Goal: Transaction & Acquisition: Purchase product/service

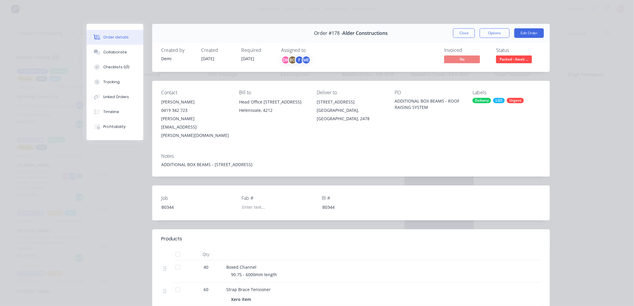
drag, startPoint x: 0, startPoint y: 0, endPoint x: 466, endPoint y: 35, distance: 467.8
click at [467, 35] on button "Close" at bounding box center [464, 33] width 22 height 10
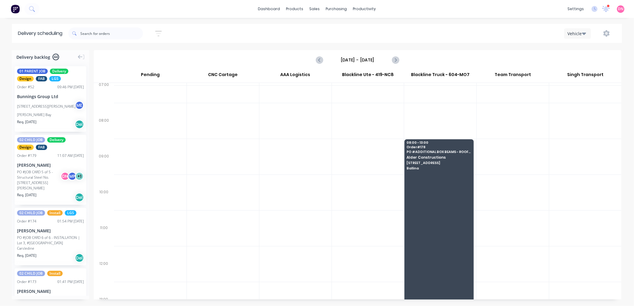
scroll to position [18, 0]
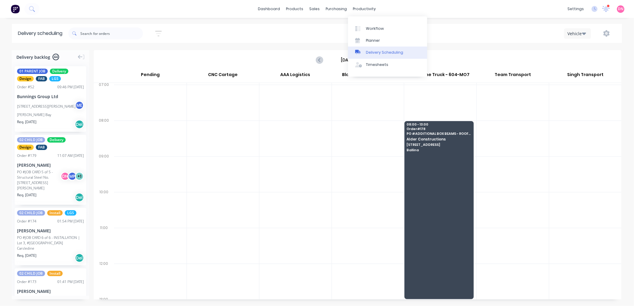
click at [364, 52] on div at bounding box center [359, 52] width 9 height 5
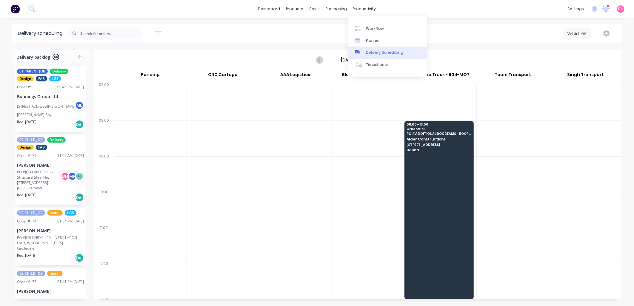
click at [365, 55] on link "Delivery Scheduling" at bounding box center [387, 53] width 79 height 12
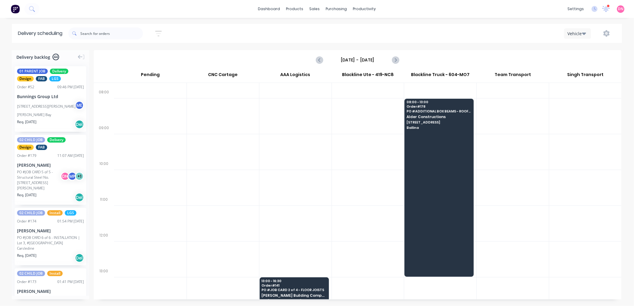
scroll to position [74, 0]
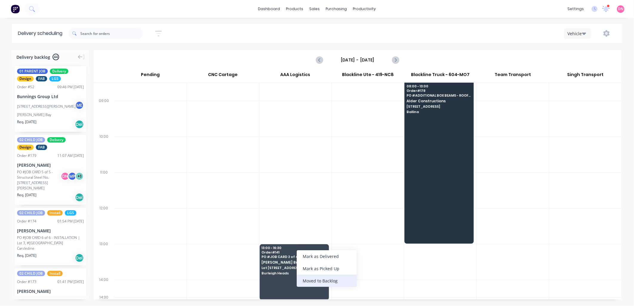
click at [313, 279] on div "Moved to Backlog" at bounding box center [327, 281] width 60 height 12
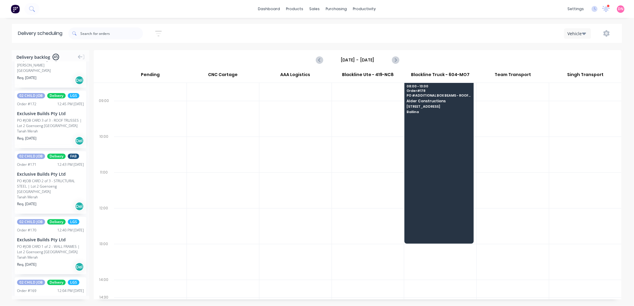
scroll to position [332, 0]
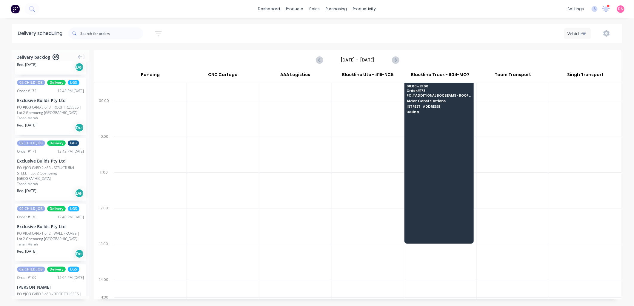
click at [583, 31] on icon "button" at bounding box center [584, 33] width 4 height 7
click at [588, 64] on div "Vehicle" at bounding box center [593, 61] width 59 height 12
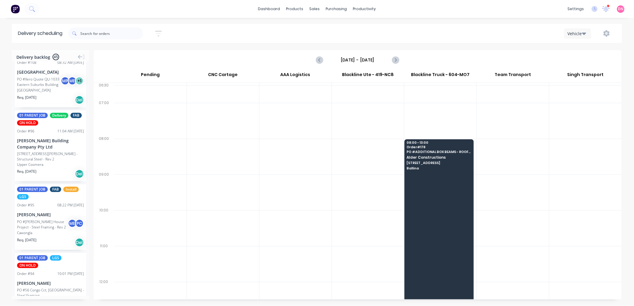
scroll to position [1939, 0]
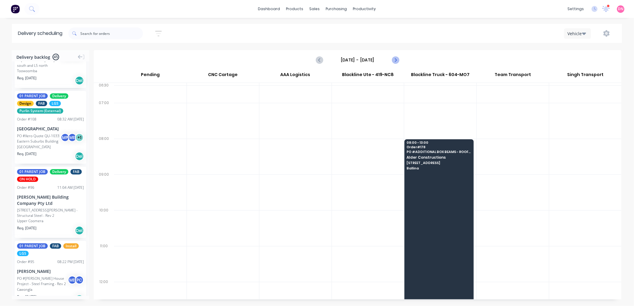
click at [393, 58] on icon "Next page" at bounding box center [395, 59] width 7 height 7
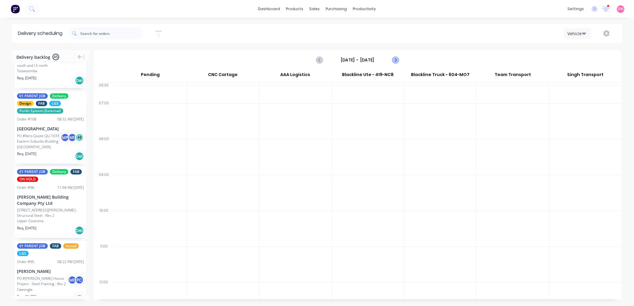
click at [392, 58] on icon "Next page" at bounding box center [395, 59] width 7 height 7
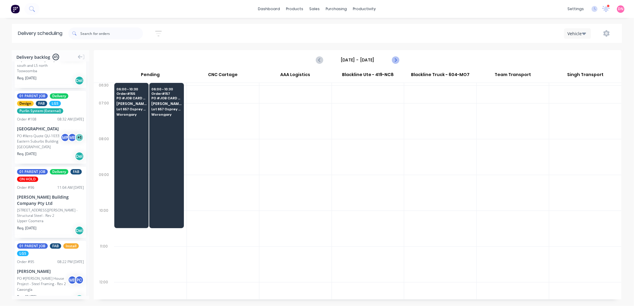
click at [392, 58] on icon "Next page" at bounding box center [395, 59] width 7 height 7
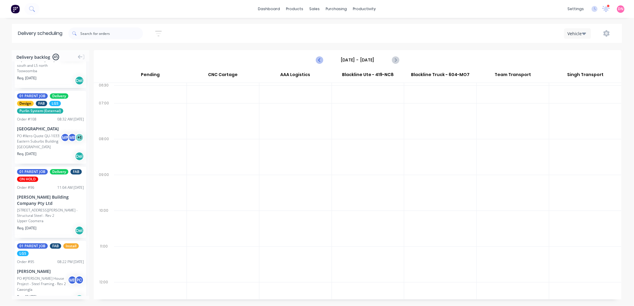
click at [320, 58] on icon "Previous page" at bounding box center [319, 59] width 7 height 7
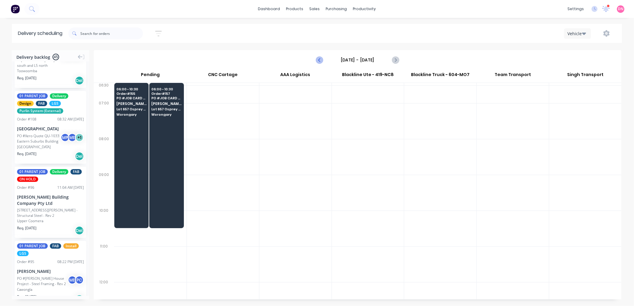
click at [320, 58] on icon "Previous page" at bounding box center [319, 59] width 7 height 7
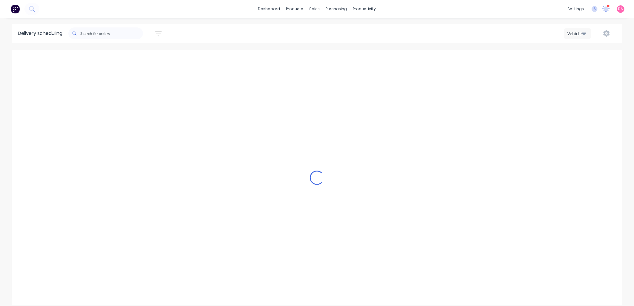
click at [320, 58] on icon "Previous page" at bounding box center [319, 59] width 7 height 7
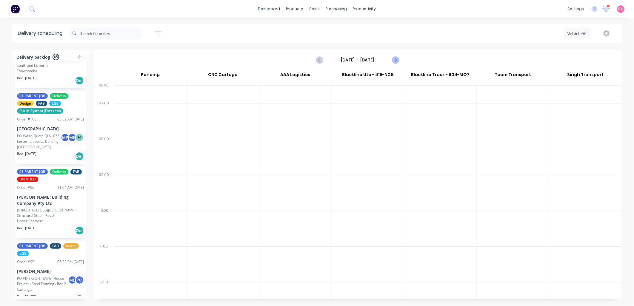
click at [393, 58] on icon "Next page" at bounding box center [395, 59] width 7 height 7
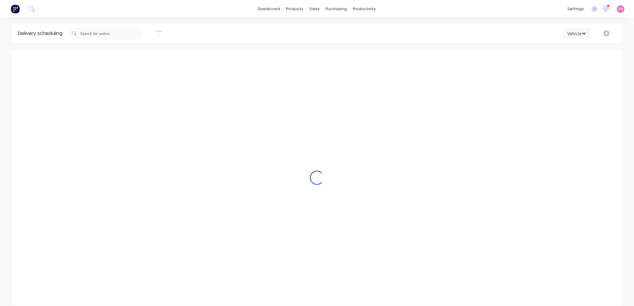
type input "[DATE] - [DATE]"
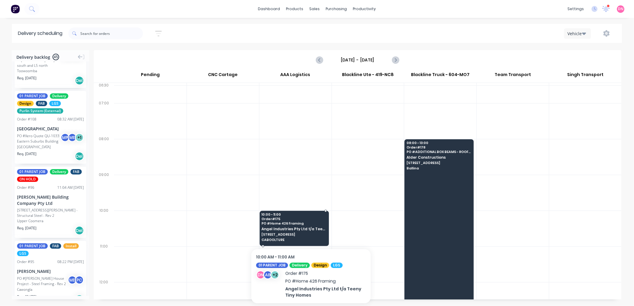
click at [311, 228] on span "Angel Industries Pty Ltd t/a Teeny Tiny Homes" at bounding box center [293, 229] width 64 height 4
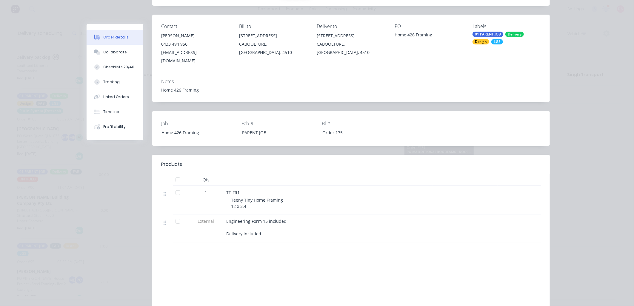
scroll to position [0, 0]
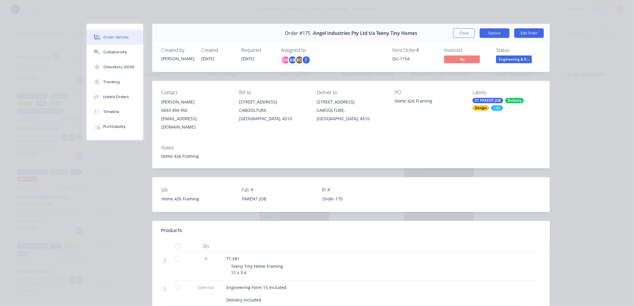
click at [492, 33] on button "Options" at bounding box center [495, 33] width 30 height 10
click at [487, 76] on div "Delivery Docket" at bounding box center [478, 72] width 52 height 9
click at [486, 76] on button "Standard" at bounding box center [478, 72] width 63 height 12
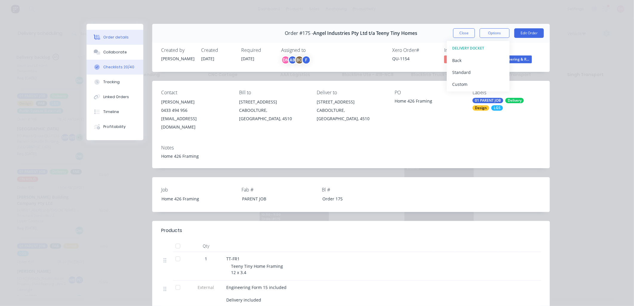
click at [129, 66] on button "Checklists 20/40" at bounding box center [115, 67] width 57 height 15
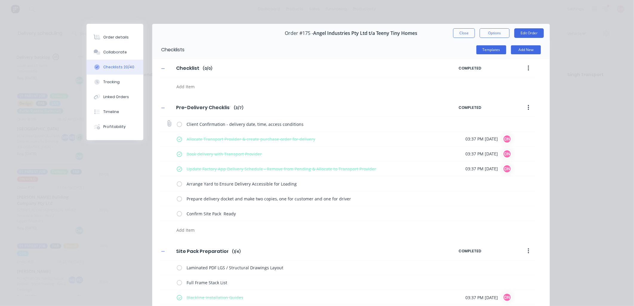
click at [177, 123] on label at bounding box center [179, 124] width 5 height 6
click at [0, 0] on input "checkbox" at bounding box center [0, 0] width 0 height 0
click at [177, 181] on label at bounding box center [179, 184] width 5 height 6
click at [0, 0] on input "checkbox" at bounding box center [0, 0] width 0 height 0
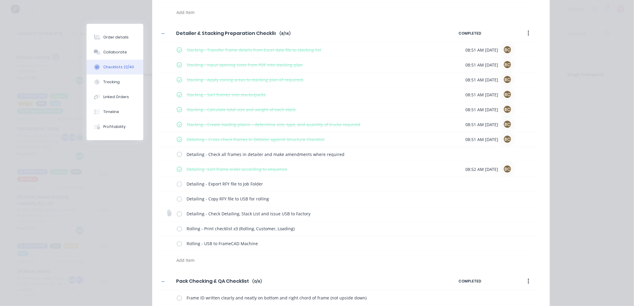
scroll to position [530, 0]
click at [174, 154] on div "Detailing - Check all frames in detailer and make amendments where required" at bounding box center [347, 154] width 376 height 15
click at [177, 154] on label at bounding box center [179, 154] width 5 height 6
click at [0, 0] on input "checkbox" at bounding box center [0, 0] width 0 height 0
click at [177, 185] on label at bounding box center [179, 184] width 5 height 6
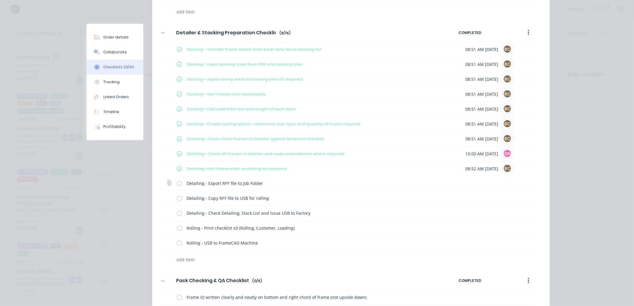
click at [0, 0] on input "checkbox" at bounding box center [0, 0] width 0 height 0
click at [177, 201] on label at bounding box center [179, 198] width 5 height 6
click at [0, 0] on input "checkbox" at bounding box center [0, 0] width 0 height 0
click at [177, 213] on label at bounding box center [179, 213] width 5 height 6
click at [0, 0] on input "checkbox" at bounding box center [0, 0] width 0 height 0
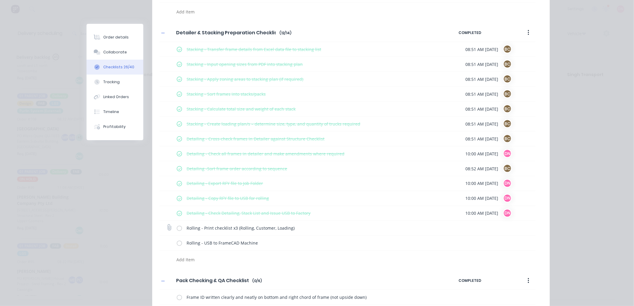
click at [177, 223] on div "Rolling - Print checklist x3 (Rolling, Customer, Loading)" at bounding box center [311, 228] width 269 height 12
click at [173, 226] on div "Rolling - Print checklist x3 (Rolling, Customer, Loading)" at bounding box center [347, 228] width 376 height 15
click at [173, 229] on div "Rolling - Print checklist x3 (Rolling, Customer, Loading)" at bounding box center [347, 228] width 376 height 15
click at [177, 229] on label at bounding box center [179, 228] width 5 height 6
click at [0, 0] on input "checkbox" at bounding box center [0, 0] width 0 height 0
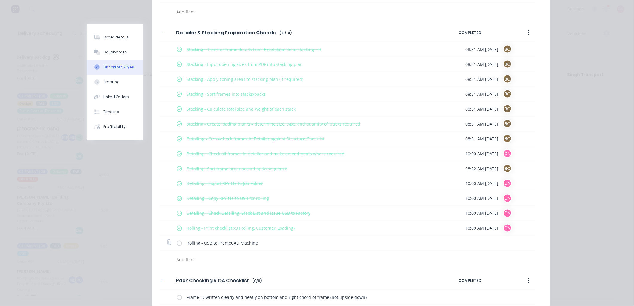
click at [178, 245] on label at bounding box center [179, 243] width 5 height 6
click at [0, 0] on input "checkbox" at bounding box center [0, 0] width 0 height 0
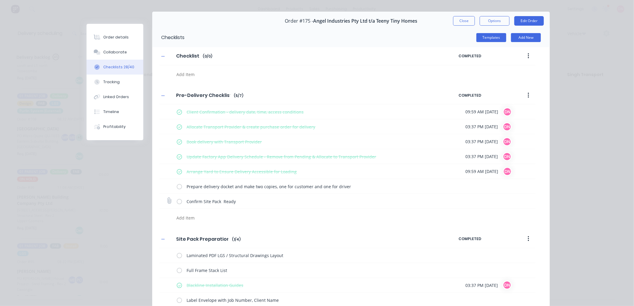
scroll to position [0, 0]
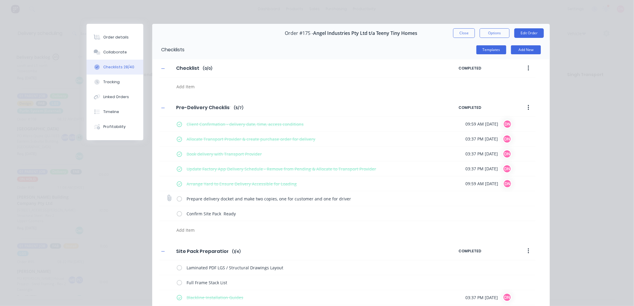
click at [177, 201] on label at bounding box center [179, 198] width 5 height 6
click at [0, 0] on input "checkbox" at bounding box center [0, 0] width 0 height 0
click at [177, 215] on label at bounding box center [179, 213] width 5 height 6
click at [0, 0] on input "checkbox" at bounding box center [0, 0] width 0 height 0
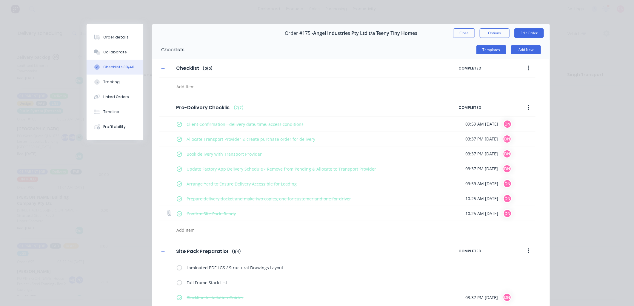
scroll to position [99, 0]
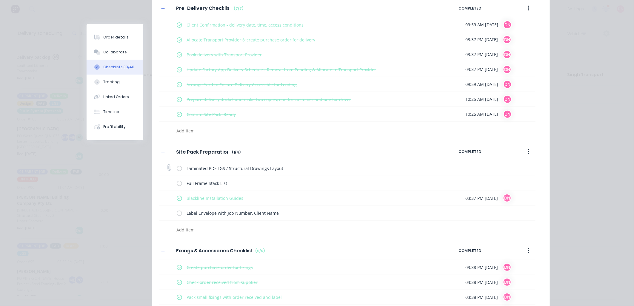
click at [179, 170] on div "Laminated PDF LGS / Structural Drawings Layout" at bounding box center [311, 169] width 269 height 12
click at [178, 170] on label at bounding box center [179, 168] width 5 height 6
click at [0, 0] on input "checkbox" at bounding box center [0, 0] width 0 height 0
click at [177, 184] on label at bounding box center [179, 183] width 5 height 6
click at [0, 0] on input "checkbox" at bounding box center [0, 0] width 0 height 0
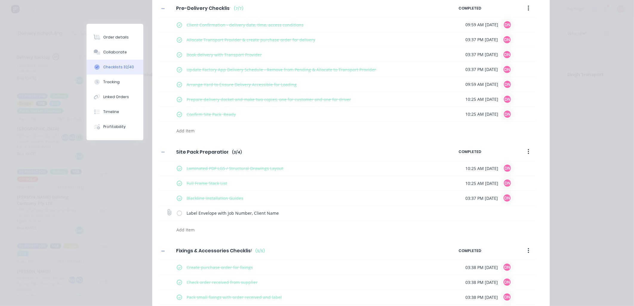
click at [178, 210] on label at bounding box center [179, 213] width 5 height 6
click at [0, 0] on input "checkbox" at bounding box center [0, 0] width 0 height 0
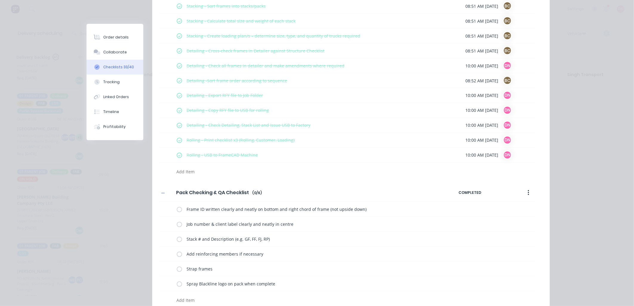
scroll to position [630, 0]
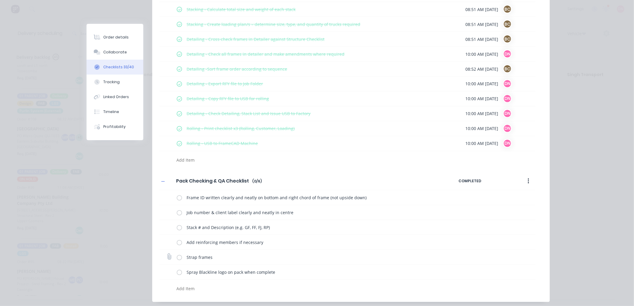
click at [177, 260] on label at bounding box center [179, 257] width 5 height 6
click at [0, 0] on input "checkbox" at bounding box center [0, 0] width 0 height 0
click at [177, 260] on label at bounding box center [179, 257] width 5 height 6
click at [0, 0] on input "checkbox" at bounding box center [0, 0] width 0 height 0
click at [177, 260] on label at bounding box center [179, 257] width 5 height 6
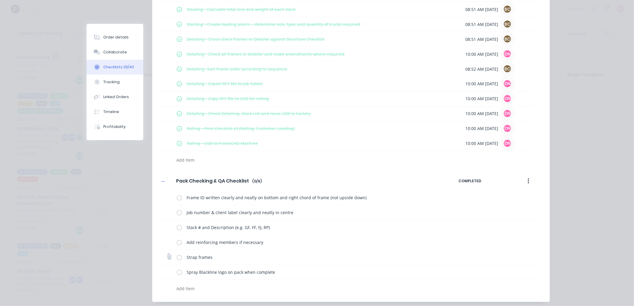
click at [0, 0] on input "checkbox" at bounding box center [0, 0] width 0 height 0
click at [177, 246] on label at bounding box center [179, 242] width 5 height 6
click at [0, 0] on input "checkbox" at bounding box center [0, 0] width 0 height 0
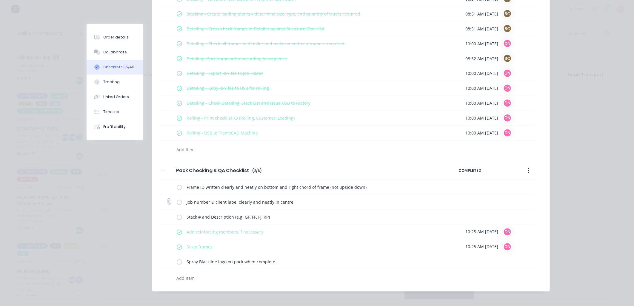
scroll to position [646, 0]
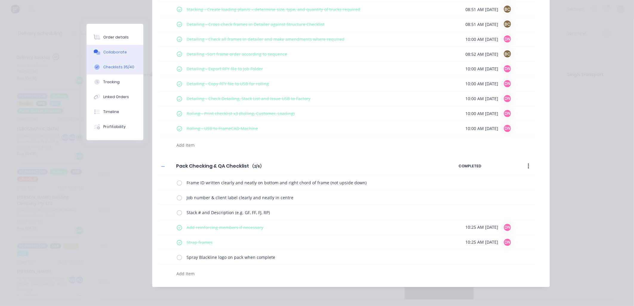
click at [121, 53] on div "Collaborate" at bounding box center [115, 52] width 24 height 5
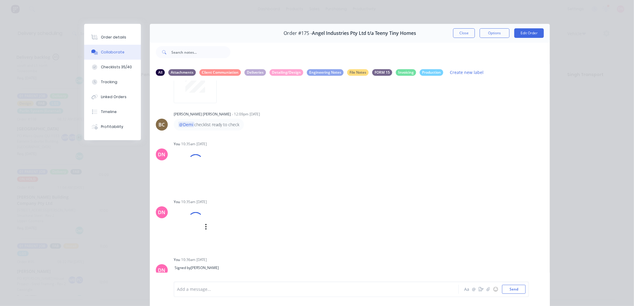
scroll to position [323, 0]
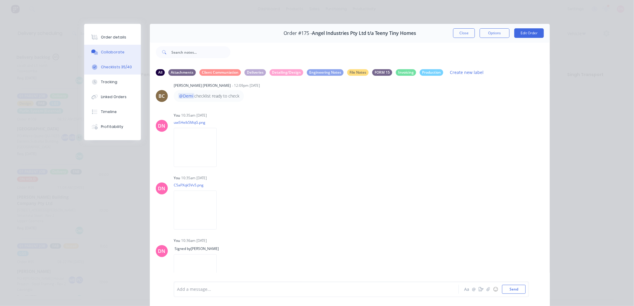
click at [118, 69] on div "Checklists 35/40" at bounding box center [116, 66] width 31 height 5
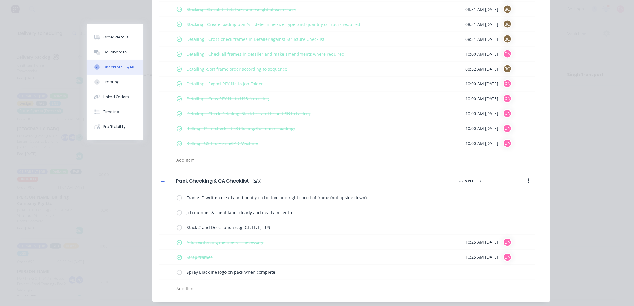
scroll to position [646, 0]
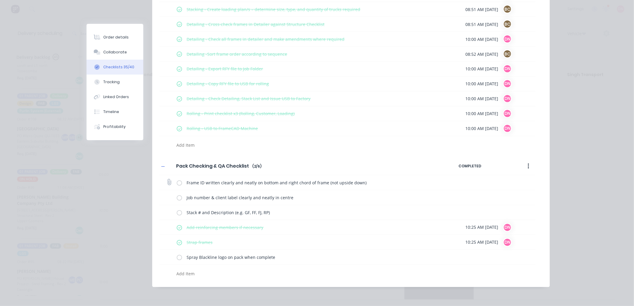
click at [178, 181] on label at bounding box center [179, 183] width 5 height 6
click at [0, 0] on input "checkbox" at bounding box center [0, 0] width 0 height 0
click at [177, 195] on label at bounding box center [179, 198] width 5 height 6
click at [0, 0] on input "checkbox" at bounding box center [0, 0] width 0 height 0
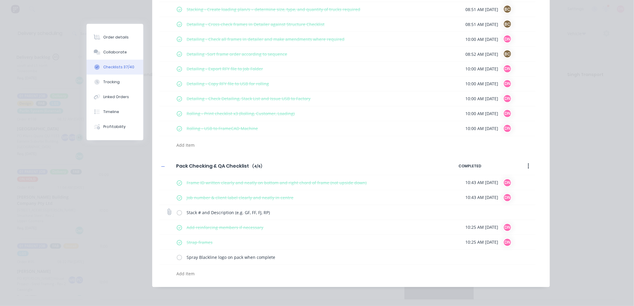
click at [178, 211] on label at bounding box center [179, 213] width 5 height 6
click at [0, 0] on input "checkbox" at bounding box center [0, 0] width 0 height 0
click at [178, 259] on label at bounding box center [179, 257] width 5 height 6
click at [0, 0] on input "checkbox" at bounding box center [0, 0] width 0 height 0
type textarea "x"
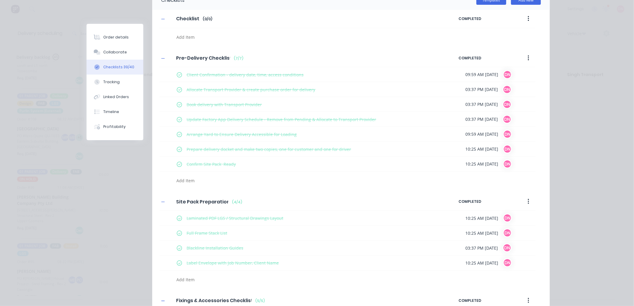
scroll to position [0, 0]
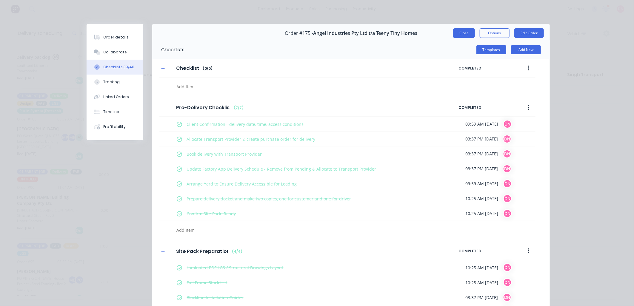
click at [469, 33] on button "Close" at bounding box center [464, 33] width 22 height 10
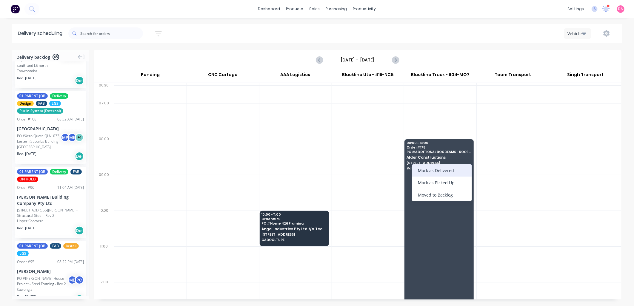
click at [421, 173] on div "Mark as Delivered" at bounding box center [442, 170] width 60 height 12
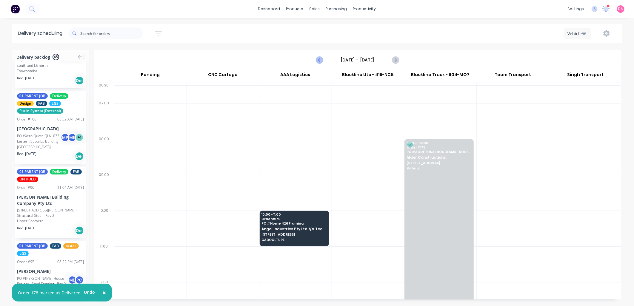
click at [322, 62] on icon "Previous page" at bounding box center [319, 59] width 7 height 7
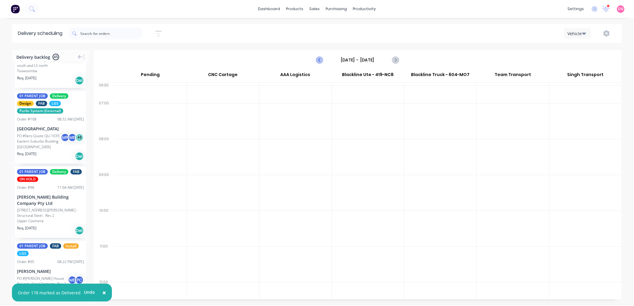
click at [322, 62] on icon "Previous page" at bounding box center [319, 59] width 7 height 7
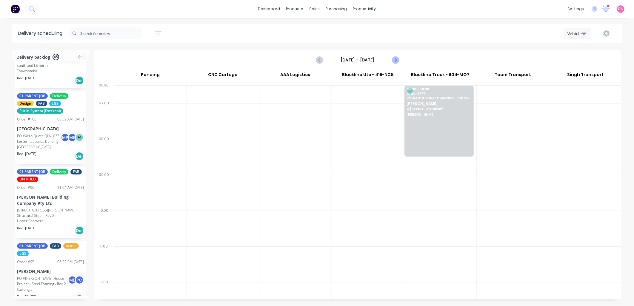
click at [396, 59] on icon "Next page" at bounding box center [395, 59] width 7 height 7
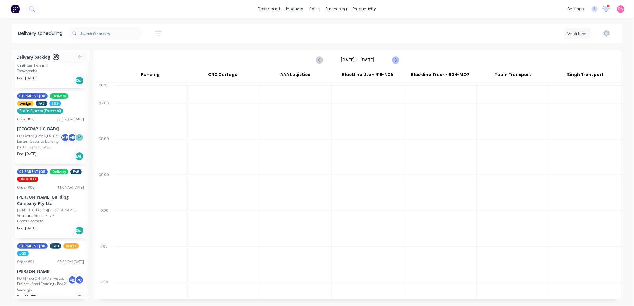
click at [395, 59] on icon "Next page" at bounding box center [395, 60] width 3 height 5
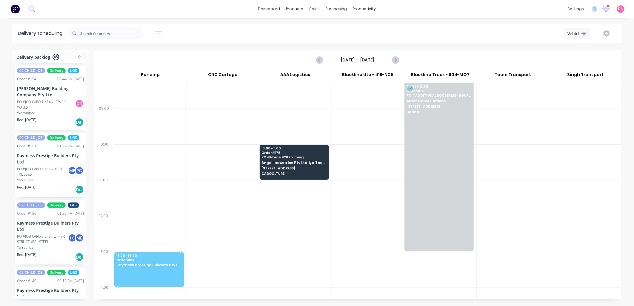
scroll to position [74, 0]
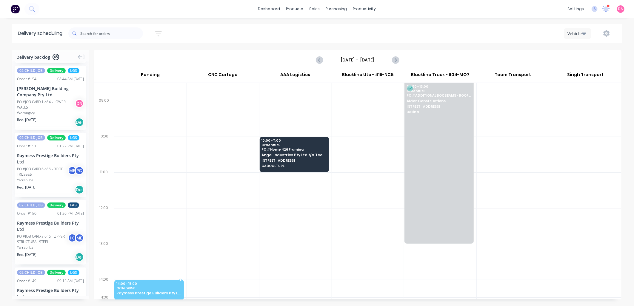
drag, startPoint x: 46, startPoint y: 247, endPoint x: 131, endPoint y: 286, distance: 92.9
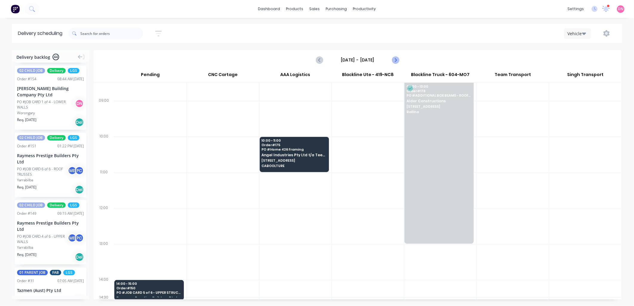
click at [395, 60] on icon "Next page" at bounding box center [395, 59] width 7 height 7
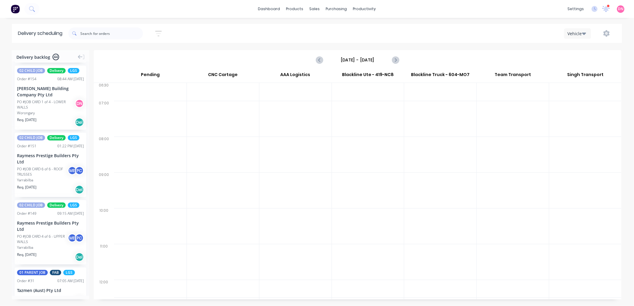
scroll to position [0, 0]
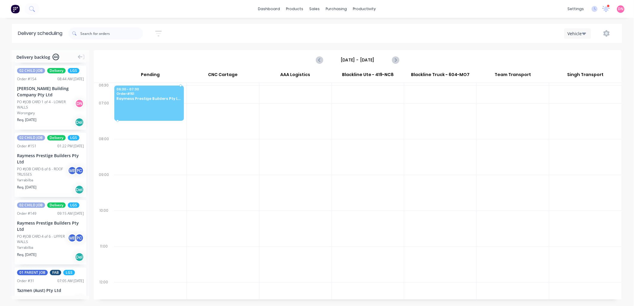
drag, startPoint x: 59, startPoint y: 189, endPoint x: 151, endPoint y: 103, distance: 125.4
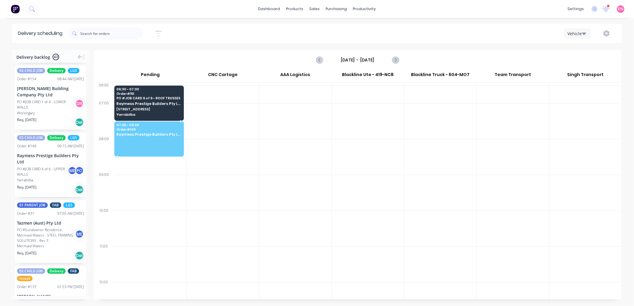
drag, startPoint x: 53, startPoint y: 184, endPoint x: 141, endPoint y: 131, distance: 103.0
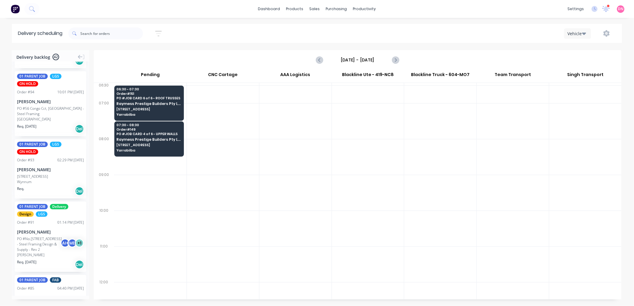
scroll to position [2105, 0]
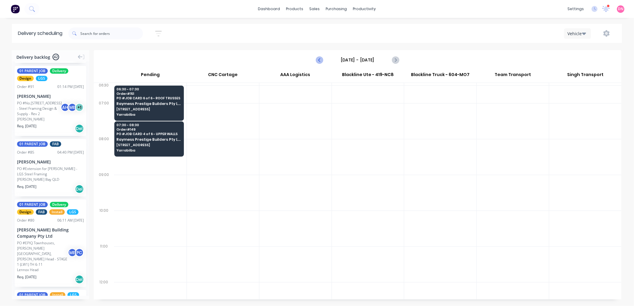
click at [318, 64] on button "Previous page" at bounding box center [320, 60] width 12 height 12
type input "[DATE] - [DATE]"
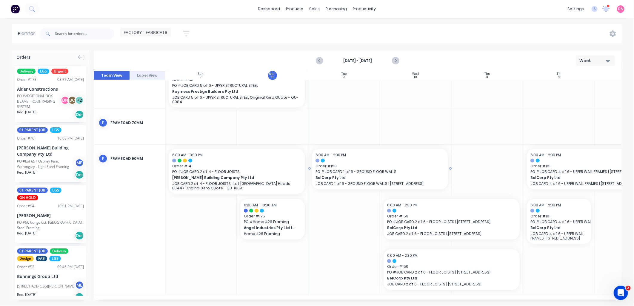
scroll to position [260, 0]
click at [367, 39] on div "Planner" at bounding box center [373, 40] width 14 height 5
click at [366, 36] on link "Planner" at bounding box center [387, 41] width 79 height 12
click at [366, 37] on link "Planner" at bounding box center [387, 41] width 79 height 12
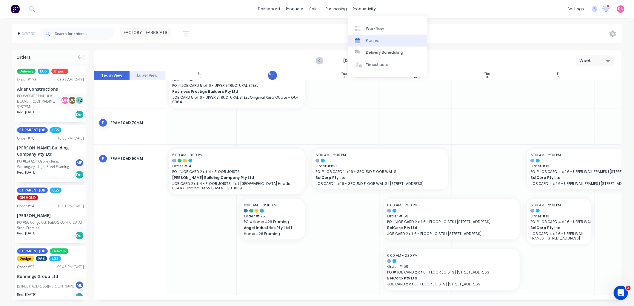
click at [366, 37] on link "Planner" at bounding box center [387, 41] width 79 height 12
click at [365, 35] on link "Planner" at bounding box center [387, 41] width 79 height 12
click at [364, 36] on link "Planner" at bounding box center [387, 41] width 79 height 12
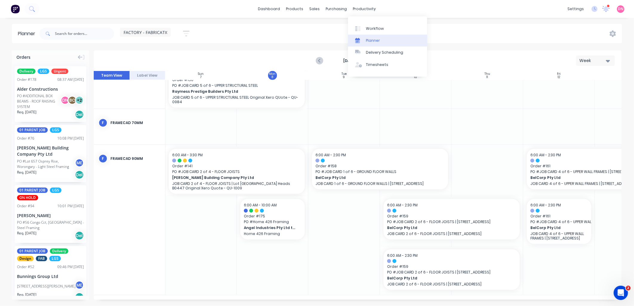
click at [364, 36] on link "Planner" at bounding box center [387, 41] width 79 height 12
click at [363, 36] on link "Planner" at bounding box center [387, 41] width 79 height 12
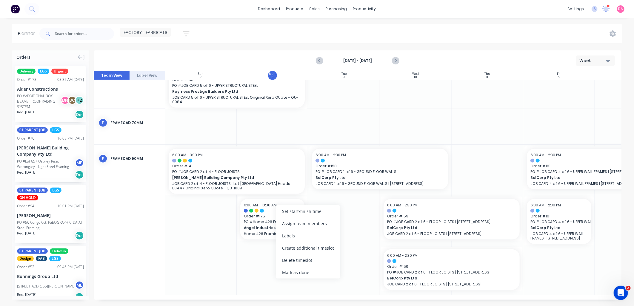
scroll to position [256, 0]
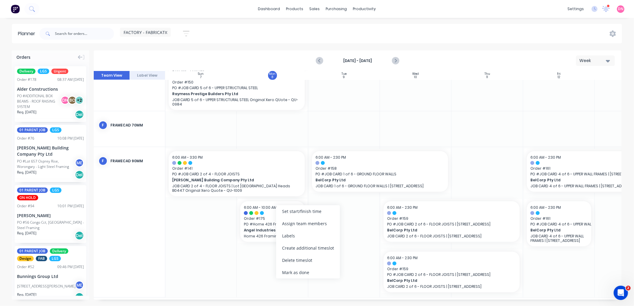
click at [318, 269] on div "Mark as done" at bounding box center [308, 273] width 64 height 12
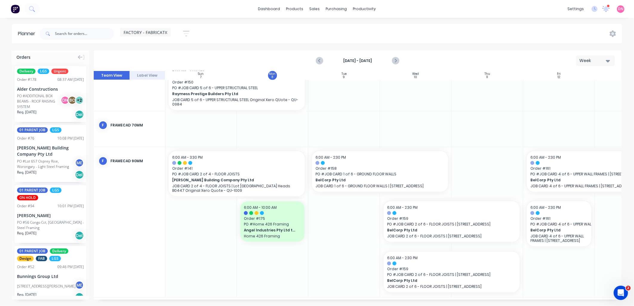
click at [64, 94] on div "PO #ADDITIONAL BOX BEAMS - ROOF RAISING SYSTEM DN BC + 2" at bounding box center [50, 101] width 67 height 16
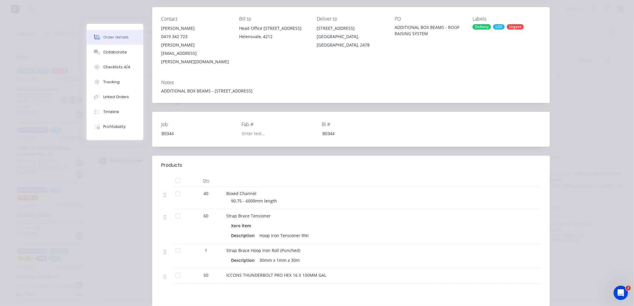
scroll to position [161, 0]
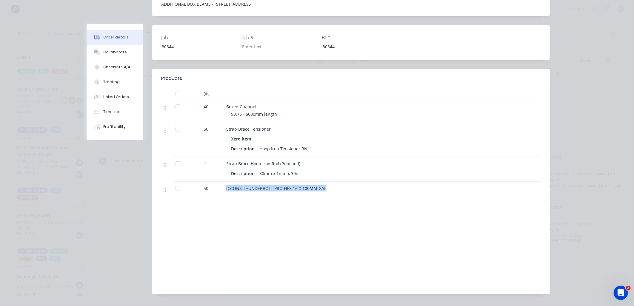
drag, startPoint x: 322, startPoint y: 172, endPoint x: 218, endPoint y: 171, distance: 103.3
click at [218, 182] on div "50 ICCONS THUNDERBOLT PRO HEX 16 X 100MM GAL" at bounding box center [351, 190] width 380 height 16
copy div "ICCONS THUNDERBOLT PRO HEX 16 X 100MM GAL"
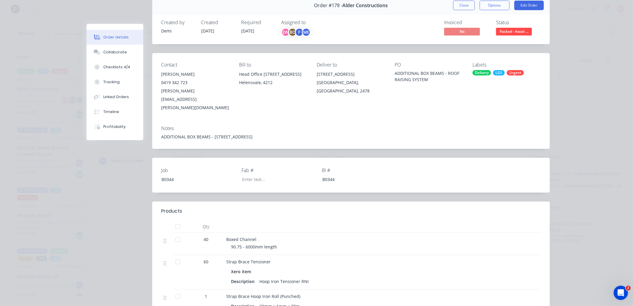
scroll to position [0, 0]
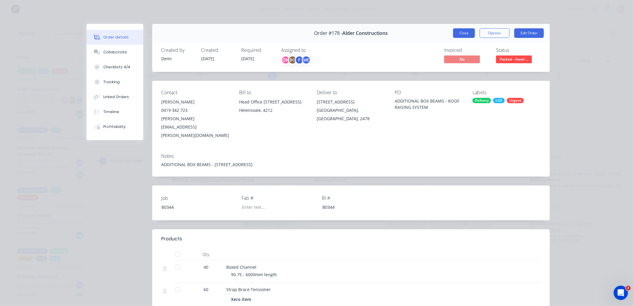
click at [469, 34] on button "Close" at bounding box center [464, 33] width 22 height 10
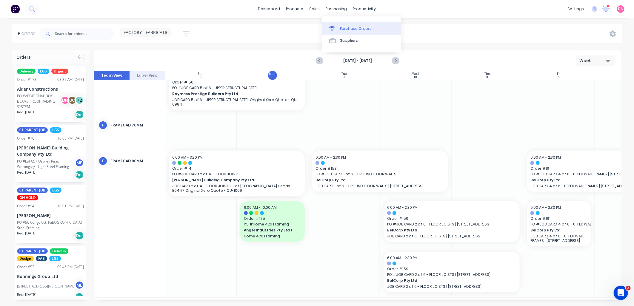
click at [335, 23] on link "Purchase Orders" at bounding box center [361, 28] width 79 height 12
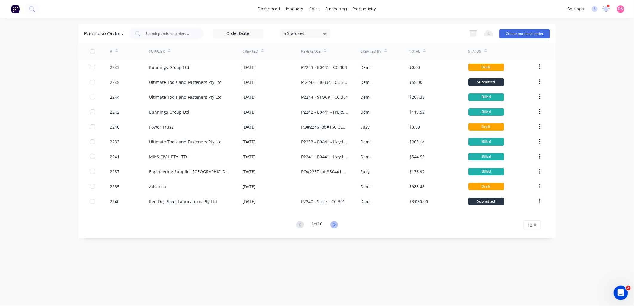
click at [333, 221] on icon at bounding box center [333, 224] width 7 height 7
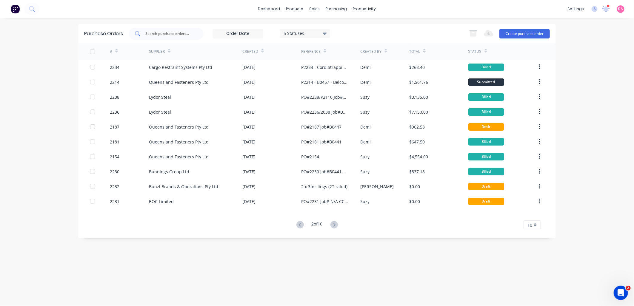
click at [181, 30] on div at bounding box center [166, 34] width 75 height 12
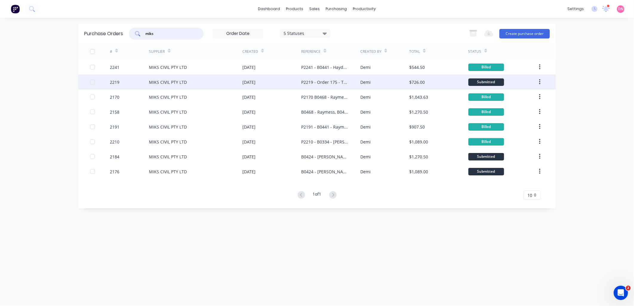
type input "miks"
click at [229, 77] on div "MIKS CIVIL PTY LTD" at bounding box center [195, 82] width 93 height 15
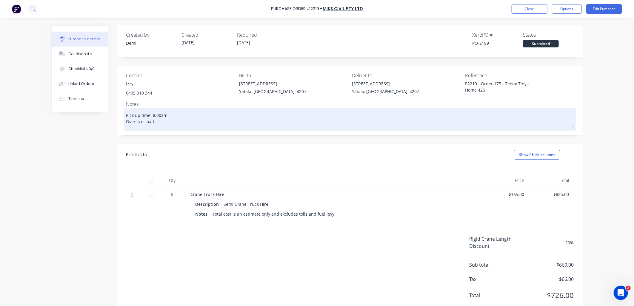
click at [163, 117] on textarea "Pick up time: 8:00am Oversize Load" at bounding box center [350, 118] width 448 height 19
click at [151, 115] on textarea "Pick up time: 8:00am Oversize Load" at bounding box center [350, 118] width 448 height 19
type textarea "x"
type textarea "Pick up time: :00am Oversize Load"
type textarea "x"
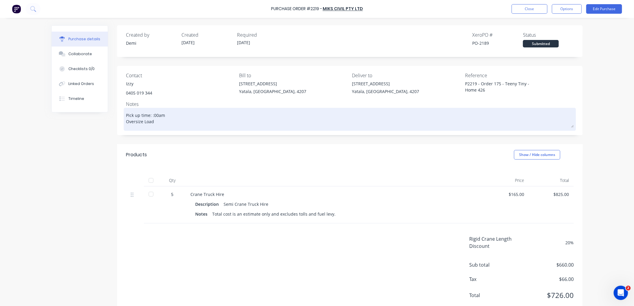
type textarea "Pick up time: 1:00am Oversize Load"
type textarea "x"
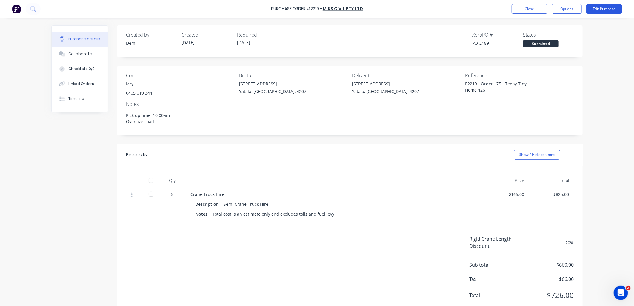
type textarea "Pick up time: 10:00am Oversize Load"
type textarea "x"
type textarea "Pick up time: 10:00am Oversize Load"
click at [595, 13] on button "Edit Purchase" at bounding box center [604, 9] width 36 height 10
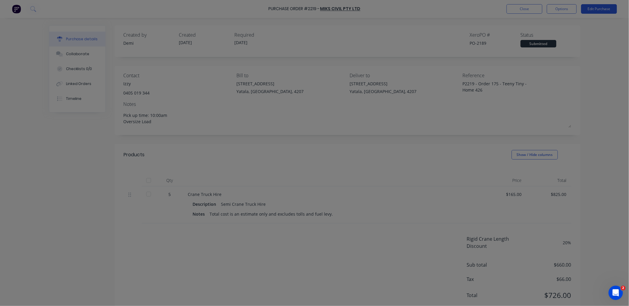
click at [598, 11] on div "Edit Order? Purchase order's status will be changed to `Draft` until resubmitte…" at bounding box center [314, 153] width 629 height 306
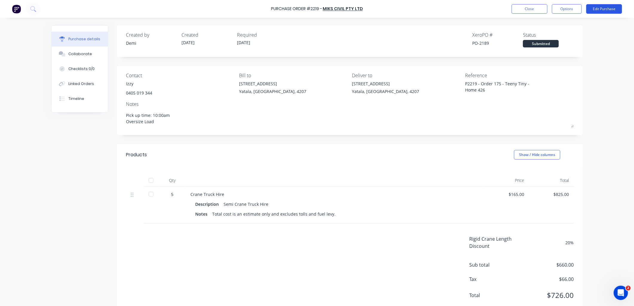
click at [596, 8] on button "Edit Purchase" at bounding box center [604, 9] width 36 height 10
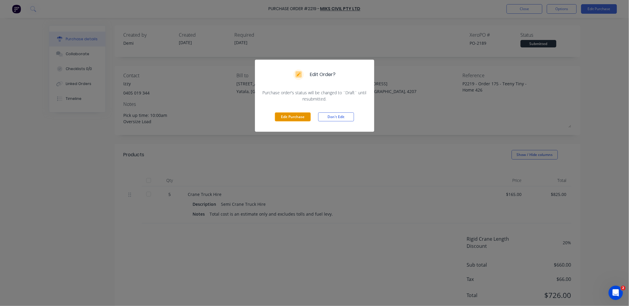
click at [305, 118] on button "Edit Purchase" at bounding box center [293, 117] width 36 height 9
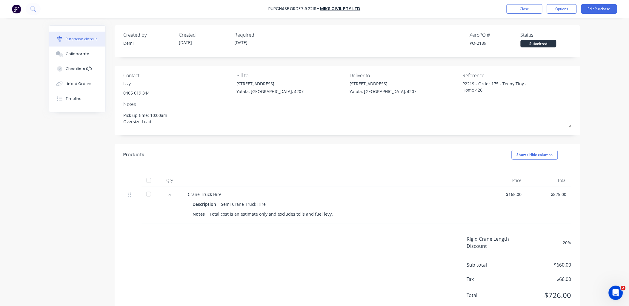
type textarea "x"
type textarea "Pick up time: 8:00am Oversize Load"
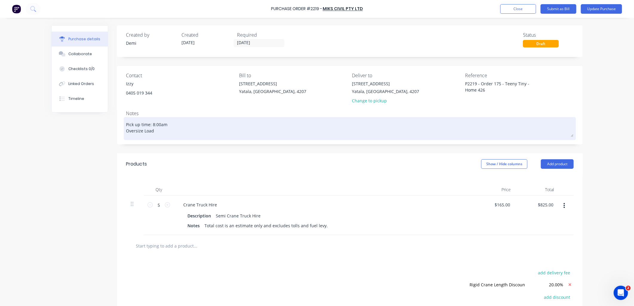
click at [152, 122] on textarea "Pick up time: 8:00am Oversize Load" at bounding box center [350, 127] width 448 height 19
type textarea "x"
type textarea "Pick up time: :00am Oversize Load"
type textarea "x"
type textarea "Pick up time: 1:00am Oversize Load"
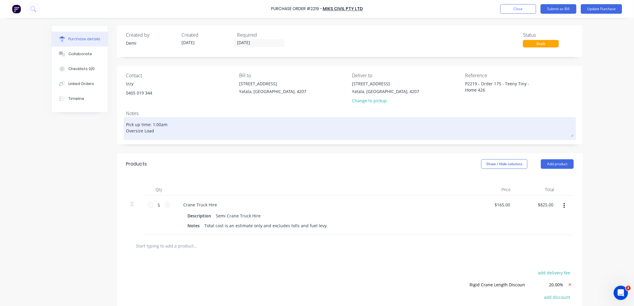
type textarea "x"
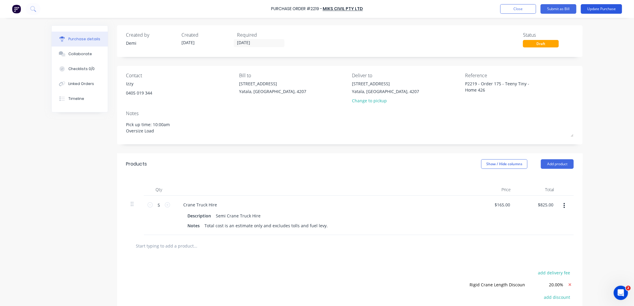
type textarea "Pick up time: 10:00am Oversize Load"
type textarea "x"
type textarea "Pick up time: 10:00am Oversize Load"
click at [587, 5] on button "Update Purchase" at bounding box center [601, 9] width 41 height 10
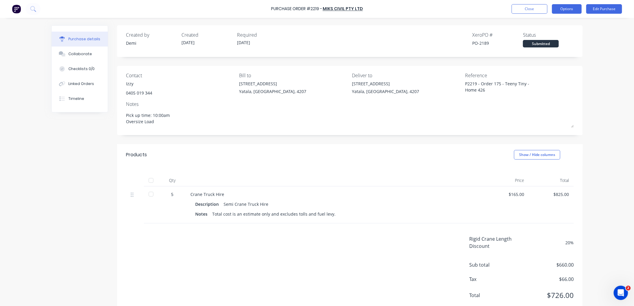
click at [570, 5] on button "Options" at bounding box center [567, 9] width 30 height 10
click at [566, 21] on div "Print / Email" at bounding box center [553, 24] width 46 height 9
click at [566, 41] on button "With pricing" at bounding box center [553, 36] width 57 height 12
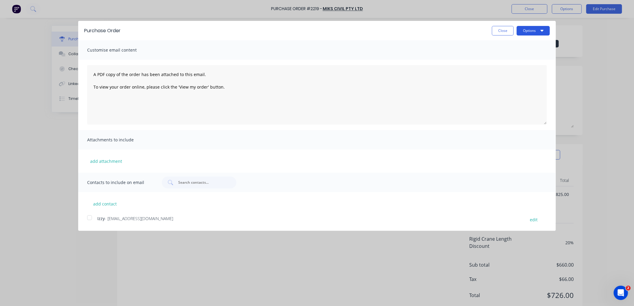
click at [548, 29] on button "Options" at bounding box center [533, 31] width 33 height 10
click at [538, 41] on button "Print" at bounding box center [521, 46] width 57 height 12
click at [509, 31] on button "Close" at bounding box center [503, 31] width 22 height 10
type textarea "x"
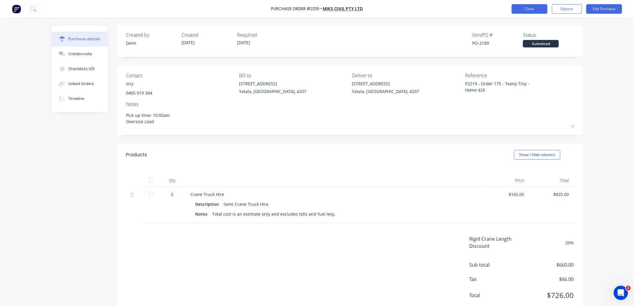
click at [541, 12] on button "Close" at bounding box center [530, 9] width 36 height 10
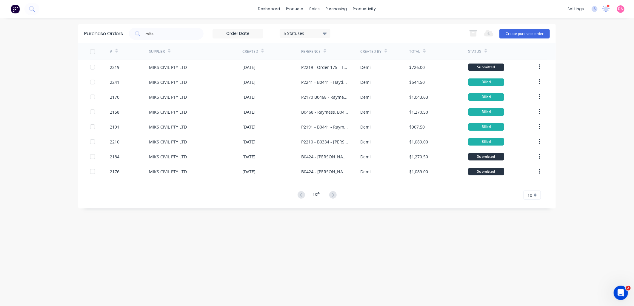
click at [426, 16] on div "dashboard products sales purchasing productivity dashboard products Product Cat…" at bounding box center [317, 9] width 634 height 18
click at [516, 32] on button "Create purchase order" at bounding box center [524, 34] width 50 height 10
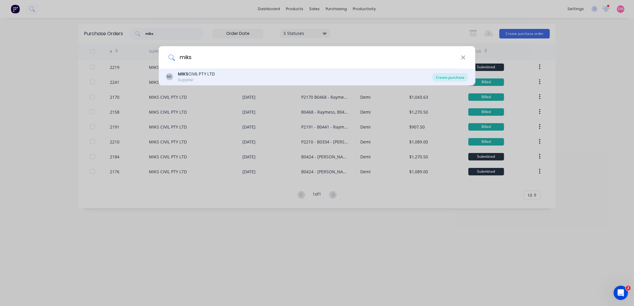
type input "miks"
click at [442, 77] on div "Create purchase" at bounding box center [450, 77] width 36 height 8
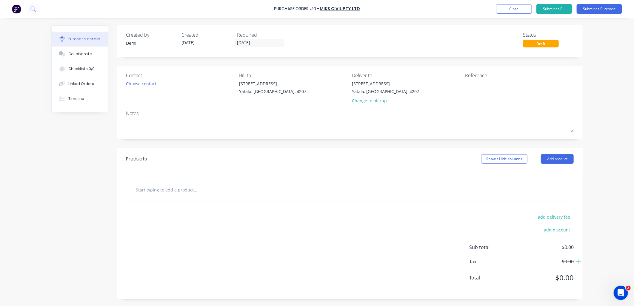
drag, startPoint x: 499, startPoint y: 83, endPoint x: 499, endPoint y: 75, distance: 8.1
click at [499, 83] on textarea at bounding box center [502, 87] width 75 height 13
type textarea "P2242 - B0441 - Haydens - CC 303"
type input "eTCH"
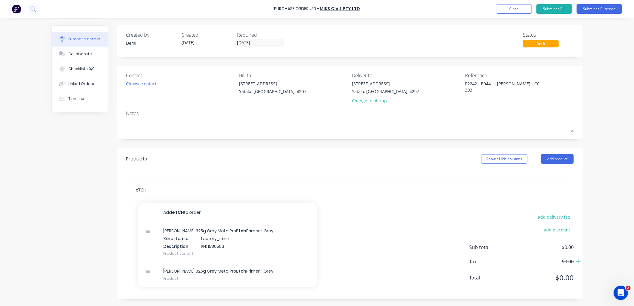
type textarea "x"
type textarea "P2242 - B0441 - Haydens - CC 303"
drag, startPoint x: 395, startPoint y: 193, endPoint x: 372, endPoint y: 191, distance: 23.9
click at [391, 193] on div "eTCH Add eTCH to order Dy-Mark 325g Grey MetalPro Etch Primer - Grey Xero Item …" at bounding box center [350, 190] width 438 height 12
drag, startPoint x: 224, startPoint y: 191, endPoint x: 53, endPoint y: 188, distance: 171.3
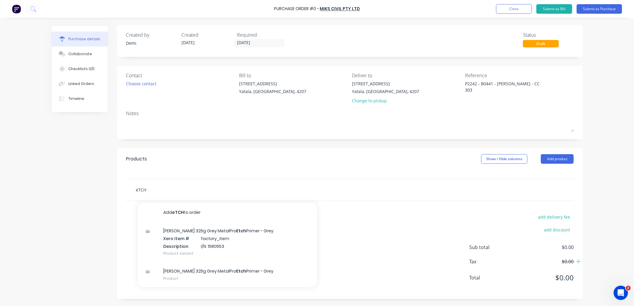
click at [52, 189] on div "Created by Demi Created 08/09/25 Required 08/09/25 Status Draft Contact Choose …" at bounding box center [316, 162] width 531 height 274
type textarea "x"
type input "s"
type textarea "x"
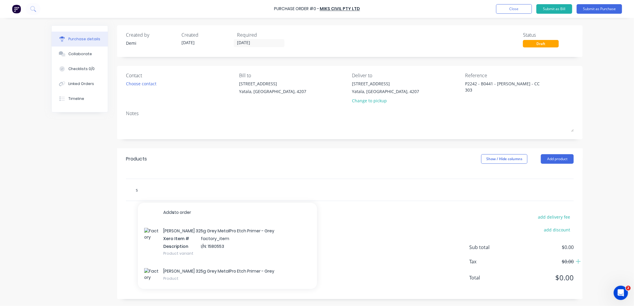
type input "se"
type textarea "x"
type input "sem"
type textarea "x"
type input "semi"
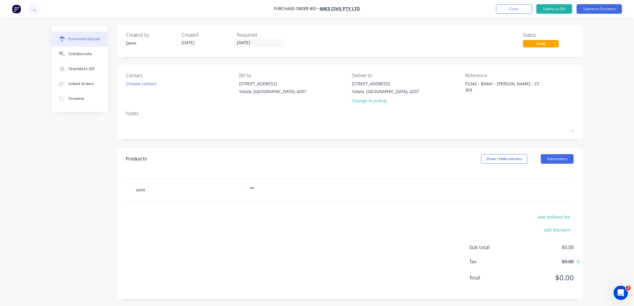
type textarea "x"
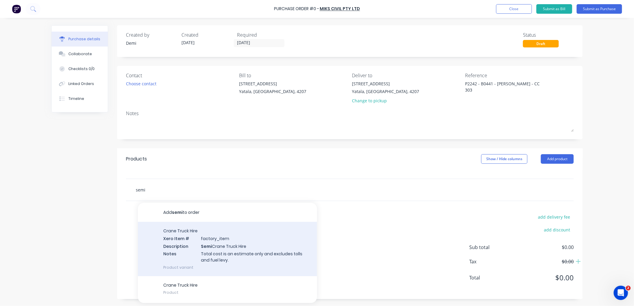
type input "semi"
click at [200, 243] on div "Crane Truck Hire Xero Item # factory_item Description Semi Crane Truck Hire Not…" at bounding box center [227, 249] width 179 height 54
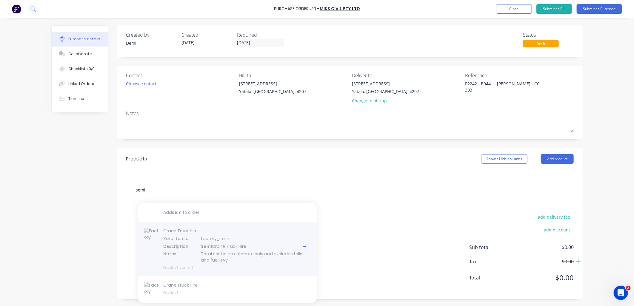
type textarea "x"
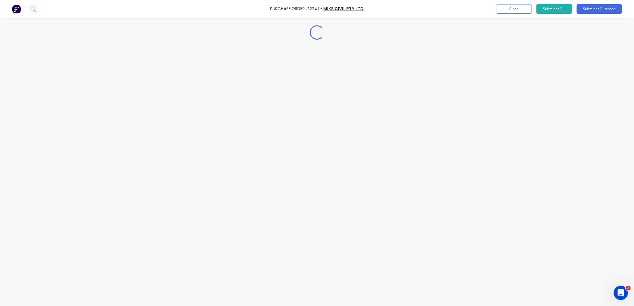
type textarea "x"
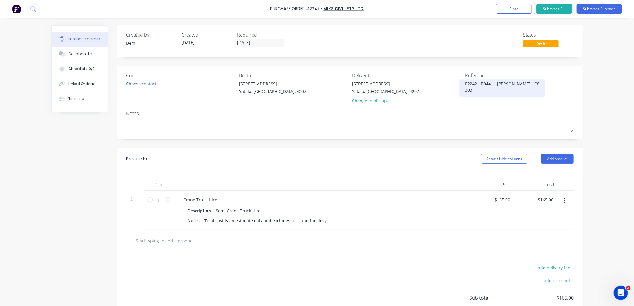
click at [476, 81] on textarea "P2242 - B0441 - Haydens - CC 303" at bounding box center [502, 87] width 75 height 13
type textarea "P2247 - B0441 - Haydens - CC 303"
type textarea "x"
click at [533, 84] on textarea "P2247 - B0441 - Haydens - CC 303" at bounding box center [502, 87] width 75 height 13
type textarea "P2247 - B0441 - Haydens - CC 304"
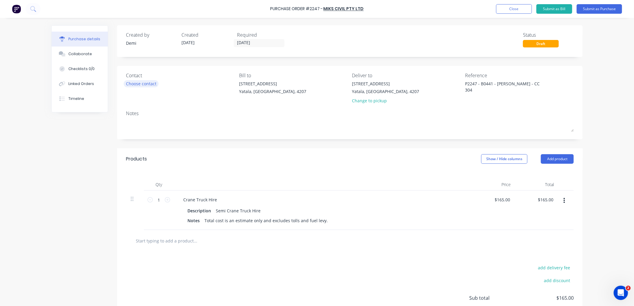
type textarea "x"
type textarea "P2247 - B0441 - Haydens - CC 304"
click at [139, 82] on div "Choose contact" at bounding box center [141, 84] width 30 height 6
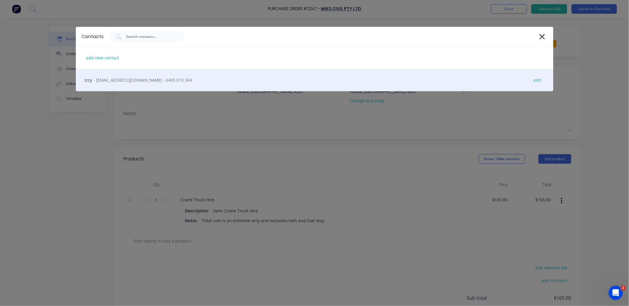
drag, startPoint x: 139, startPoint y: 82, endPoint x: 129, endPoint y: 82, distance: 9.9
click at [129, 82] on span "- ishraaz_khan@yahoo.com - 0405 019 344" at bounding box center [143, 80] width 98 height 6
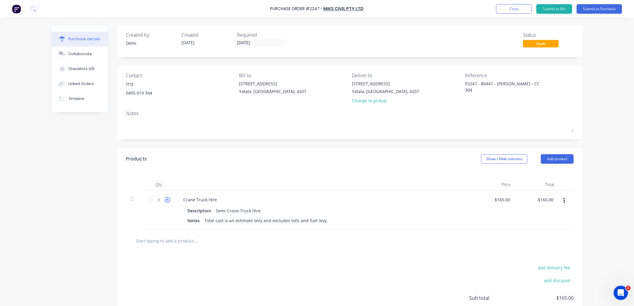
click at [166, 202] on icon at bounding box center [167, 199] width 5 height 5
type textarea "x"
type input "2"
type input "$330.00"
click at [166, 202] on icon at bounding box center [167, 199] width 5 height 5
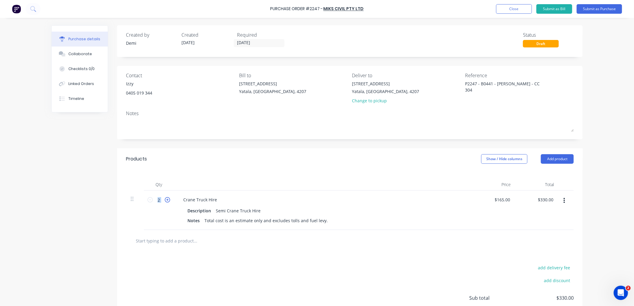
type textarea "x"
type input "3"
type input "$495.00"
click at [165, 202] on icon at bounding box center [167, 199] width 5 height 5
type textarea "x"
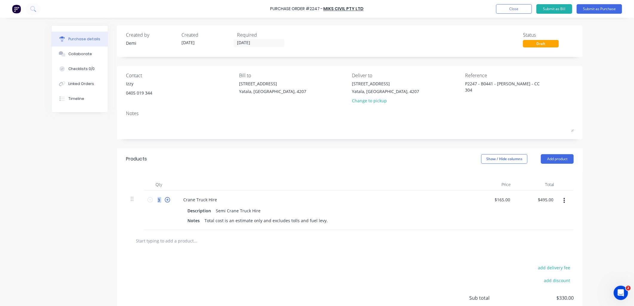
type input "4"
type input "$660.00"
click at [324, 219] on div "Notes Total cost is an estimate only and excludes tolls and fuel levy." at bounding box center [321, 220] width 273 height 9
click at [258, 43] on input "[DATE]" at bounding box center [259, 42] width 50 height 7
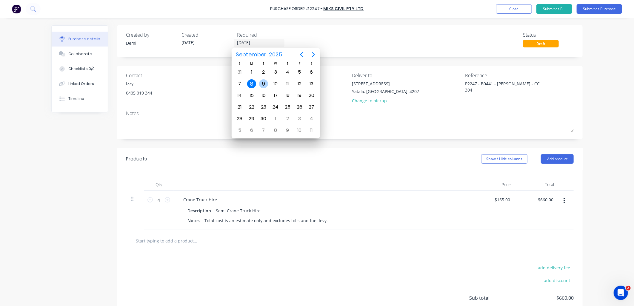
click at [260, 84] on div "9" at bounding box center [264, 83] width 12 height 11
type textarea "x"
type input "[DATE]"
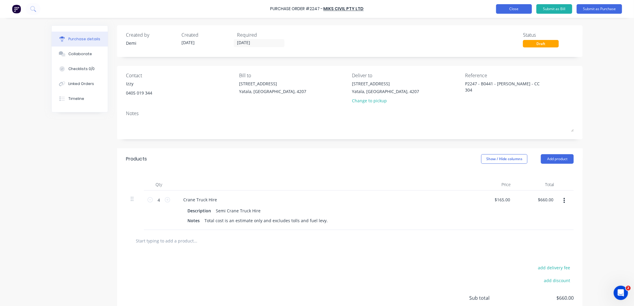
click at [512, 4] on button "Close" at bounding box center [514, 9] width 36 height 10
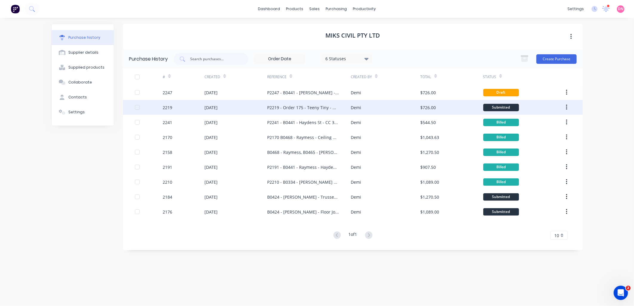
click at [399, 107] on div "Demi" at bounding box center [386, 107] width 70 height 15
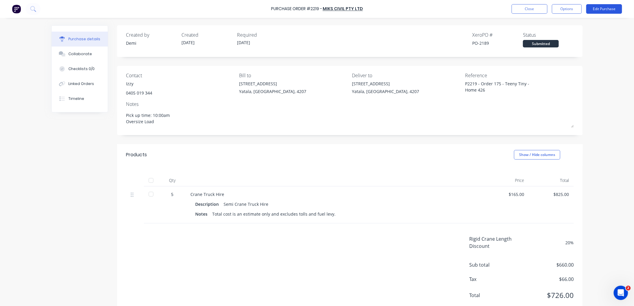
click at [592, 9] on button "Edit Purchase" at bounding box center [604, 9] width 36 height 10
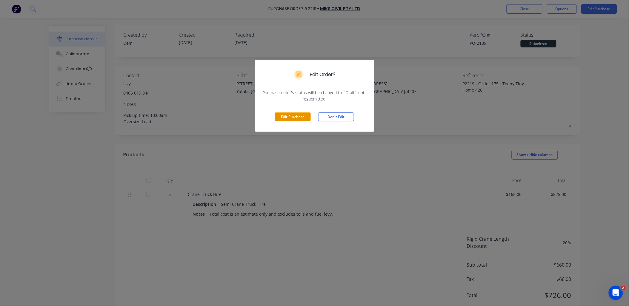
drag, startPoint x: 303, startPoint y: 115, endPoint x: 304, endPoint y: 112, distance: 3.5
click at [303, 115] on button "Edit Purchase" at bounding box center [293, 117] width 36 height 9
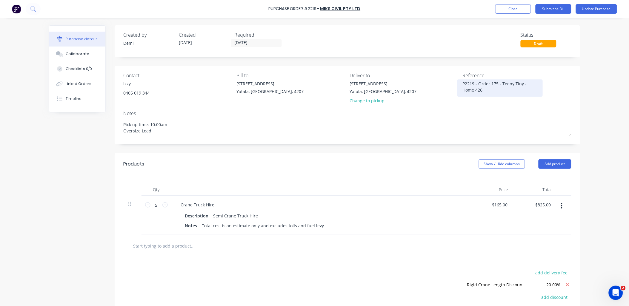
type textarea "x"
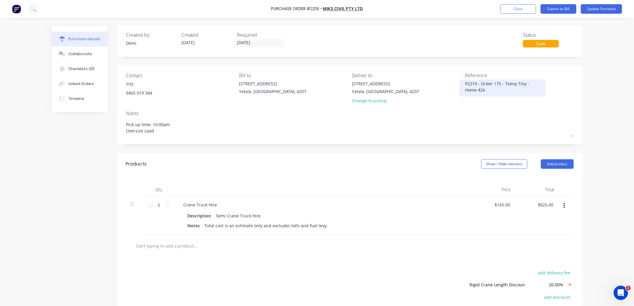
click at [490, 87] on textarea "P2219 - Order 175 - Teeny Tiny - Home 426" at bounding box center [502, 87] width 75 height 13
type textarea "P2219 - Order 175 - Teeny Tiny - Home 426 c"
type textarea "x"
type textarea "P2219 - Order 175 - Teeny Tiny - Home 426"
type textarea "x"
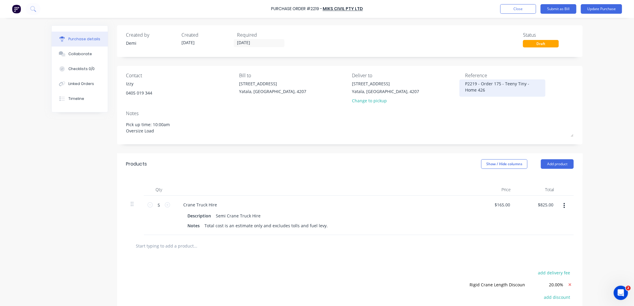
type textarea "P2219 - Order 175 - Teeny Tiny - Home 426 -"
type textarea "x"
type textarea "P2219 - Order 175 - Teeny Tiny - Home 426 -"
type textarea "x"
type textarea "P2219 - Order 175 - Teeny Tiny - Home 426 - C"
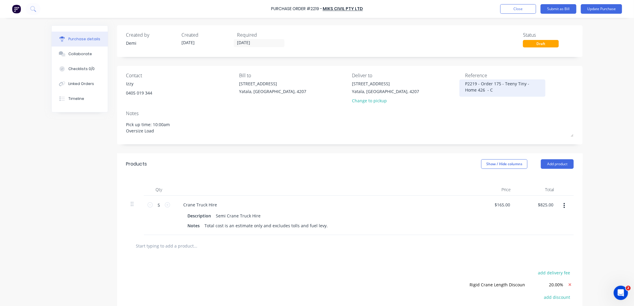
type textarea "x"
type textarea "P2219 - Order 175 - Teeny Tiny - Home 426 - CC"
type textarea "x"
type textarea "P2219 - Order 175 - Teeny Tiny - Home 426 - CC"
type textarea "x"
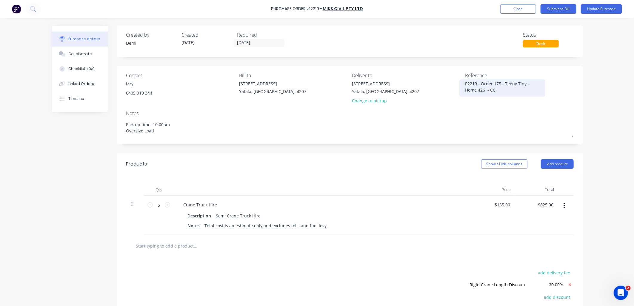
type textarea "P2219 - Order 175 - Teeny Tiny - Home 426 - CC"
type textarea "x"
type textarea "P2219 - Order 175 - Teeny Tiny - Home 426 - CC3"
type textarea "x"
type textarea "P2219 - Order 175 - Teeny Tiny - Home 426 - CC30"
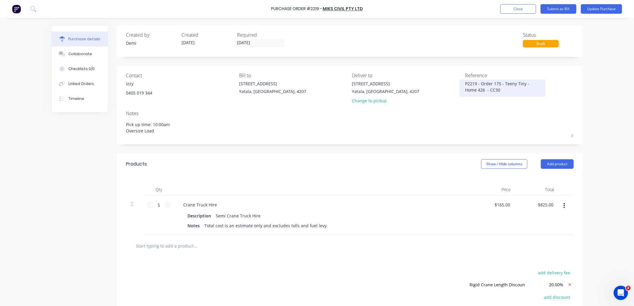
type textarea "x"
type textarea "P2219 - Order 175 - Teeny Tiny - Home 426 - CC304"
click at [502, 93] on textarea "P2219 - Order 175 - Teeny Tiny - Home 426 - CC304" at bounding box center [502, 87] width 75 height 13
drag, startPoint x: 493, startPoint y: 89, endPoint x: 511, endPoint y: 90, distance: 18.0
click at [492, 89] on textarea "P2219 - Order 175 - Teeny Tiny - Home 426 - CC304" at bounding box center [502, 87] width 75 height 13
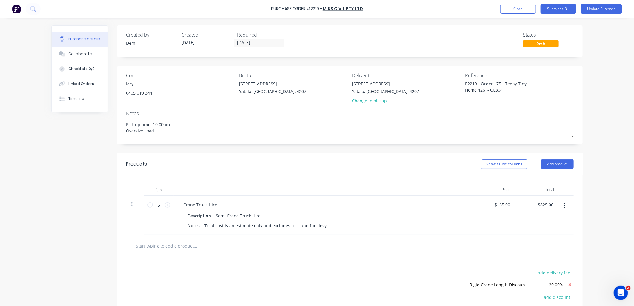
type textarea "x"
type textarea "P2219 - Order 175 - Teeny Tiny - Home 426 - CC 304"
type textarea "x"
type textarea "P2219 - Order 175 - Teeny Tiny - Home 426 - CC 304"
click at [600, 10] on button "Update Purchase" at bounding box center [601, 9] width 41 height 10
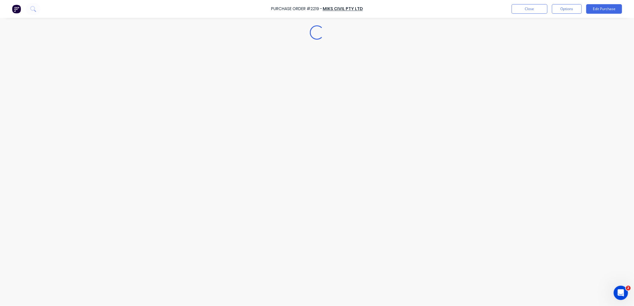
type textarea "x"
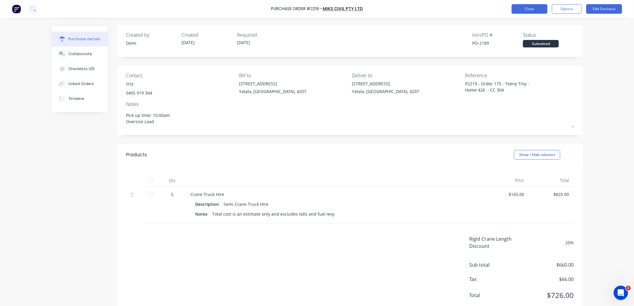
click at [527, 10] on button "Close" at bounding box center [530, 9] width 36 height 10
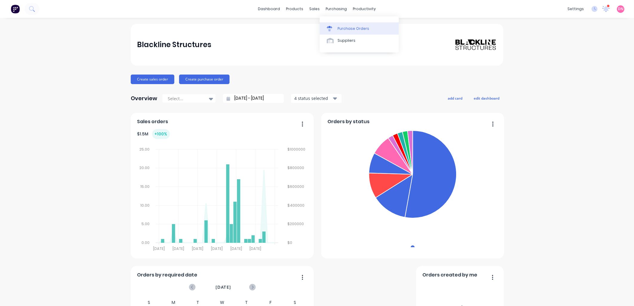
click at [327, 25] on link "Purchase Orders" at bounding box center [359, 28] width 79 height 12
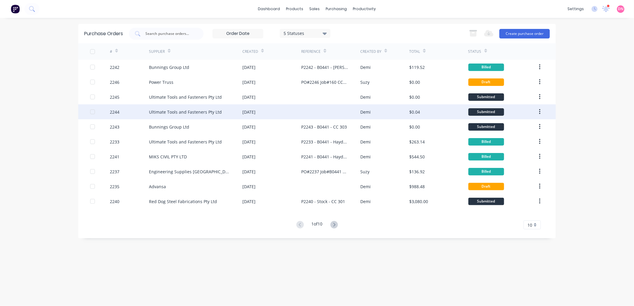
click at [224, 107] on div "Ultimate Tools and Fasteners Pty Ltd" at bounding box center [195, 111] width 93 height 15
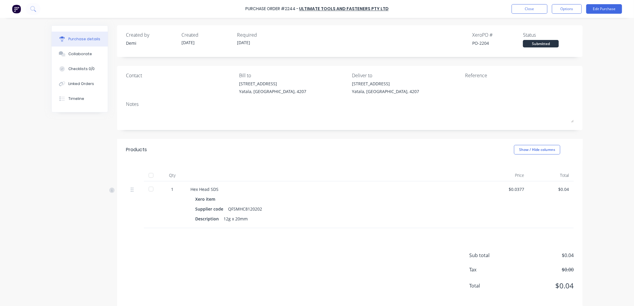
click at [170, 192] on div "1" at bounding box center [172, 189] width 17 height 6
click at [171, 190] on div "1" at bounding box center [172, 189] width 17 height 6
click at [170, 188] on div "1" at bounding box center [172, 189] width 17 height 6
click at [170, 187] on div "1" at bounding box center [172, 189] width 17 height 6
click at [168, 188] on div "1" at bounding box center [172, 189] width 17 height 6
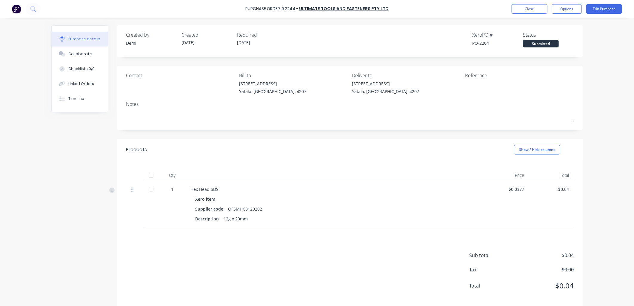
click at [167, 189] on div "1" at bounding box center [172, 189] width 17 height 6
click at [175, 185] on div "1" at bounding box center [172, 204] width 27 height 47
click at [173, 186] on div "1" at bounding box center [172, 204] width 27 height 47
click at [162, 193] on div "1" at bounding box center [172, 204] width 27 height 47
click at [163, 192] on div "1" at bounding box center [172, 204] width 27 height 47
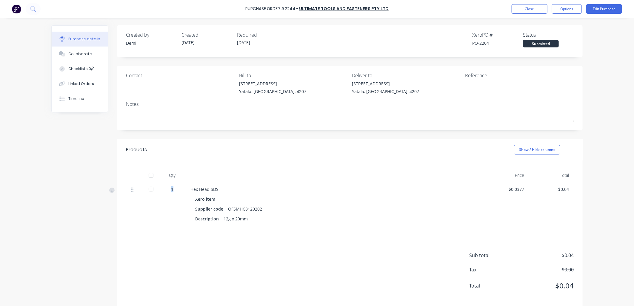
drag, startPoint x: 163, startPoint y: 192, endPoint x: 166, endPoint y: 189, distance: 4.2
click at [166, 189] on div "1" at bounding box center [172, 189] width 17 height 6
click at [167, 189] on div "1" at bounding box center [172, 189] width 17 height 6
click at [608, 7] on button "Edit Purchase" at bounding box center [604, 9] width 36 height 10
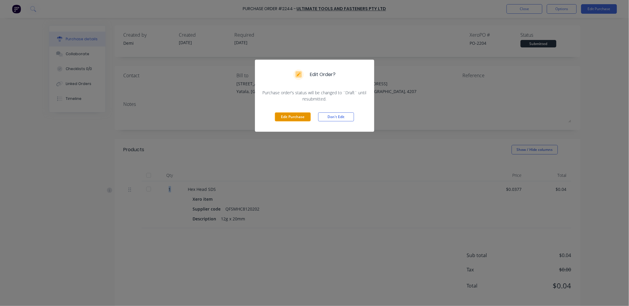
click at [303, 117] on button "Edit Purchase" at bounding box center [293, 117] width 36 height 9
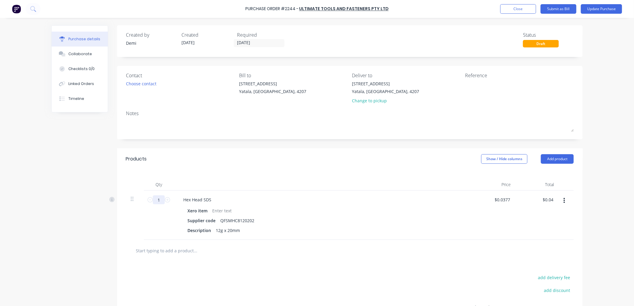
click at [158, 202] on input "1" at bounding box center [159, 199] width 12 height 9
type input "5"
type input "$0.19"
type input "50"
type input "$1.89"
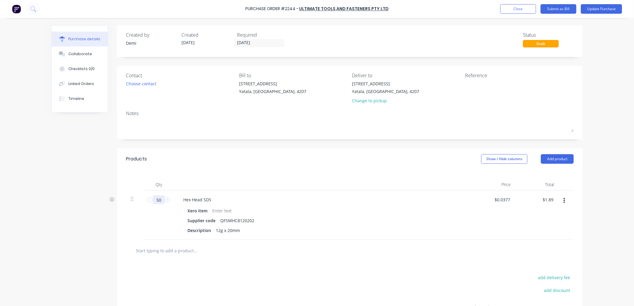
type input "500"
type input "$18.85"
type input "5000"
type input "$188.50"
type input "5000"
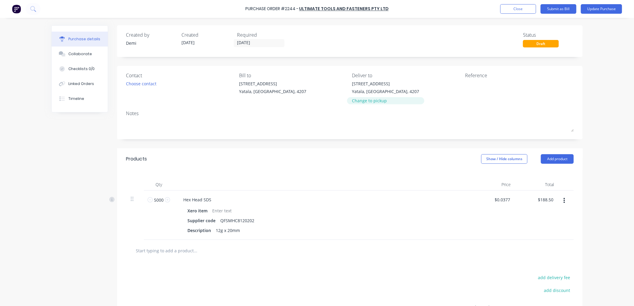
click at [376, 102] on div "Change to pickup" at bounding box center [385, 101] width 67 height 6
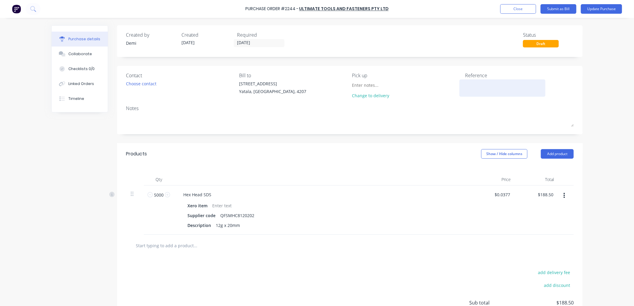
click at [483, 81] on textarea at bounding box center [502, 87] width 75 height 13
type textarea "p"
type textarea "P2244 - STOCK - CC"
type textarea "x"
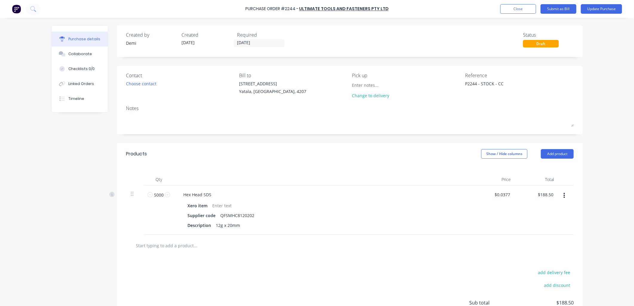
type textarea "P2244 - STOCK - CC"
type textarea "x"
type textarea "P2244 - STOCK - CC"
type textarea "x"
type textarea "P2244 - STOCK - CC 30"
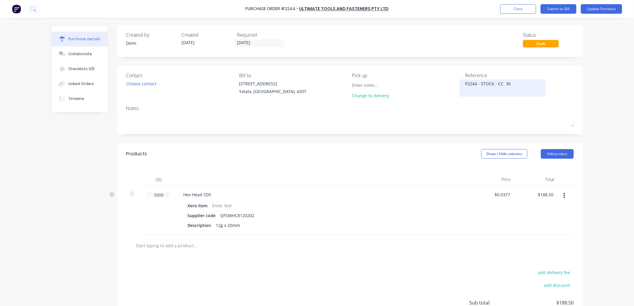
type textarea "x"
type textarea "P2244 - STOCK - CC 301"
type textarea "x"
type textarea "P2244 - STOCK - CC 301"
click at [589, 8] on button "Update Purchase" at bounding box center [601, 9] width 41 height 10
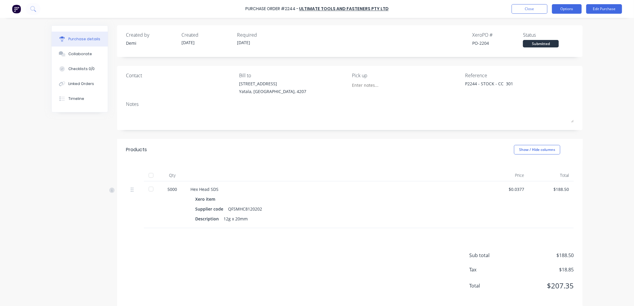
click at [568, 7] on button "Options" at bounding box center [567, 9] width 30 height 10
click at [556, 37] on div "Convert to Bill" at bounding box center [553, 36] width 46 height 9
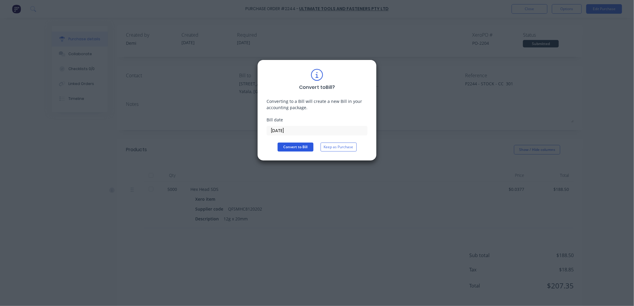
click at [304, 151] on button "Convert to Bill" at bounding box center [296, 147] width 36 height 9
click at [305, 147] on span "Converting" at bounding box center [298, 146] width 19 height 5
click at [306, 145] on span "Converting" at bounding box center [298, 146] width 19 height 5
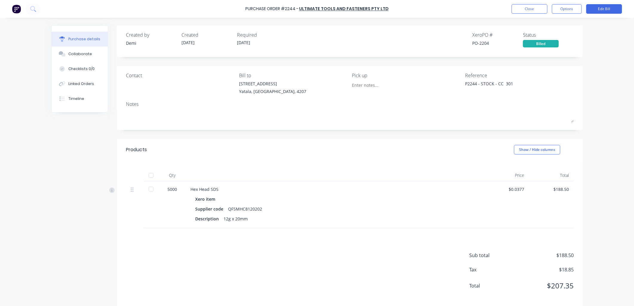
click at [147, 190] on div at bounding box center [151, 189] width 12 height 12
type textarea "x"
click at [535, 10] on button "Close" at bounding box center [530, 9] width 36 height 10
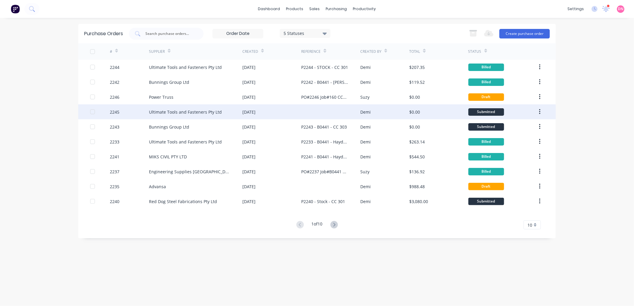
click at [440, 108] on div "$0.00" at bounding box center [438, 111] width 59 height 15
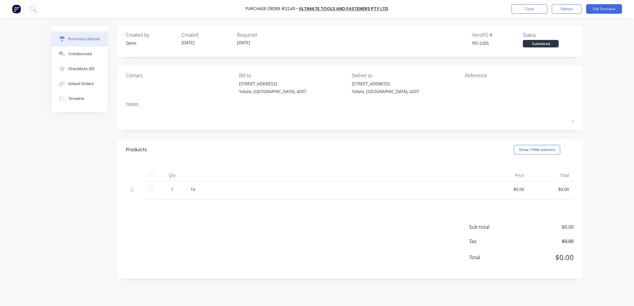
drag, startPoint x: 226, startPoint y: 189, endPoint x: 209, endPoint y: 191, distance: 16.9
click at [226, 189] on div "16" at bounding box center [334, 189] width 289 height 6
click at [196, 189] on div "16" at bounding box center [334, 189] width 289 height 6
click at [195, 189] on div "16" at bounding box center [334, 189] width 289 height 6
click at [571, 7] on button "Options" at bounding box center [567, 9] width 30 height 10
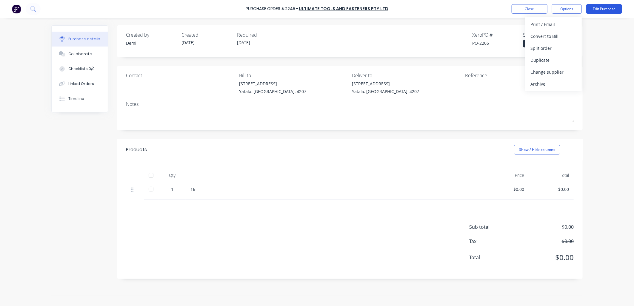
click at [602, 9] on button "Edit Purchase" at bounding box center [604, 9] width 36 height 10
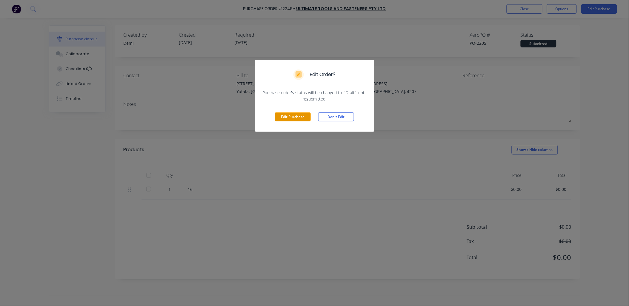
click at [304, 116] on button "Edit Purchase" at bounding box center [293, 117] width 36 height 9
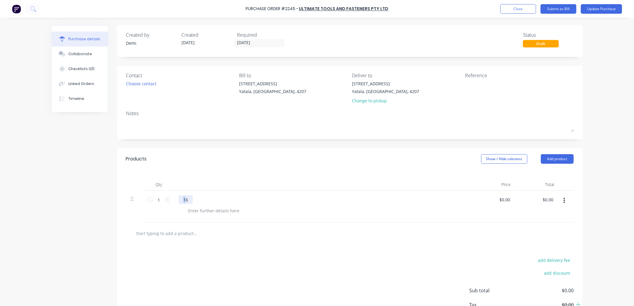
click at [182, 197] on div "16" at bounding box center [185, 199] width 14 height 9
drag, startPoint x: 185, startPoint y: 197, endPoint x: 177, endPoint y: 192, distance: 9.8
click at [174, 197] on div "16" at bounding box center [323, 207] width 298 height 32
paste div
drag, startPoint x: 159, startPoint y: 200, endPoint x: 145, endPoint y: 196, distance: 14.6
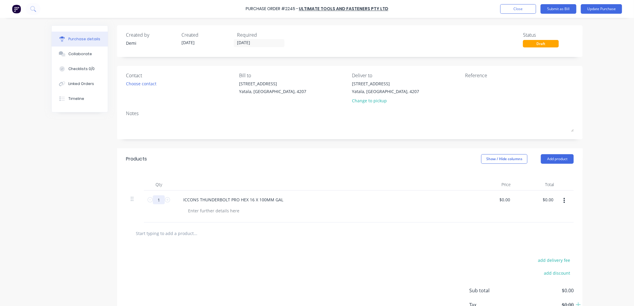
click at [149, 198] on div "1 1" at bounding box center [159, 199] width 20 height 9
type input "4"
type input "50"
click at [196, 211] on div at bounding box center [213, 211] width 61 height 9
click at [506, 199] on input "0.0000" at bounding box center [505, 199] width 14 height 9
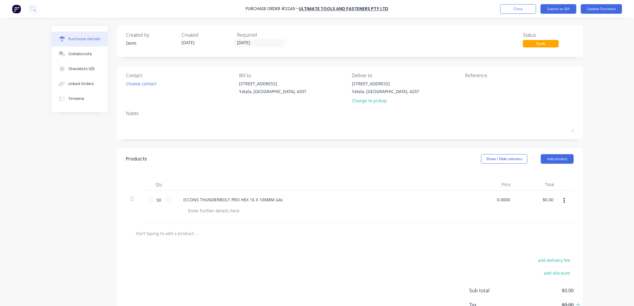
drag, startPoint x: 507, startPoint y: 201, endPoint x: 479, endPoint y: 207, distance: 29.0
click at [479, 207] on div "0.0000 0.0000" at bounding box center [493, 207] width 43 height 32
type input "$0.80"
type input "$40.00"
click at [497, 222] on div "$0.80 $0.80" at bounding box center [493, 207] width 43 height 32
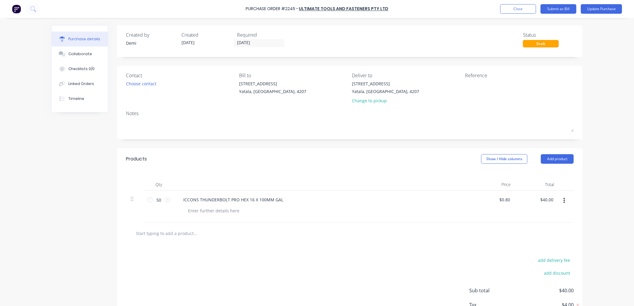
scroll to position [43, 0]
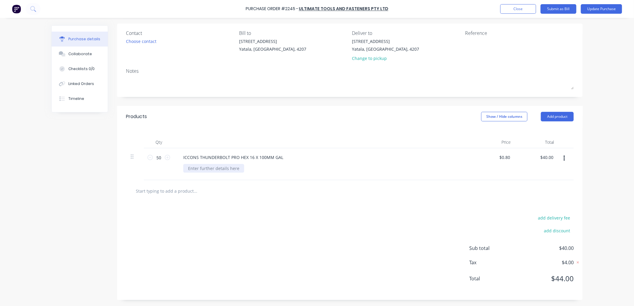
click at [211, 168] on div at bounding box center [213, 168] width 61 height 9
click at [329, 162] on div "ICCONS THUNDERBOLT PRO HEX 16 X 100MM GAL" at bounding box center [323, 164] width 298 height 32
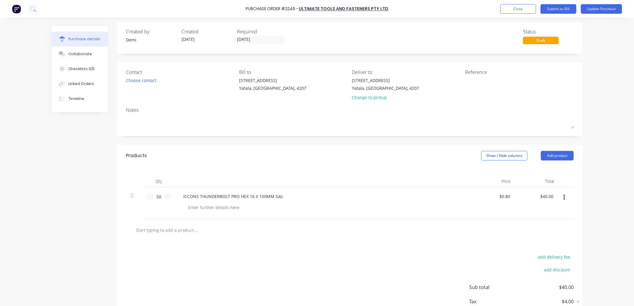
scroll to position [0, 0]
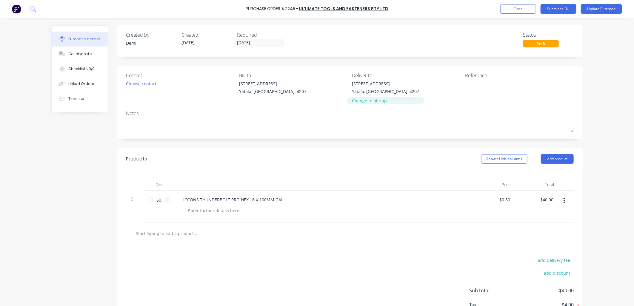
click at [379, 100] on div "Change to pickup" at bounding box center [385, 101] width 67 height 6
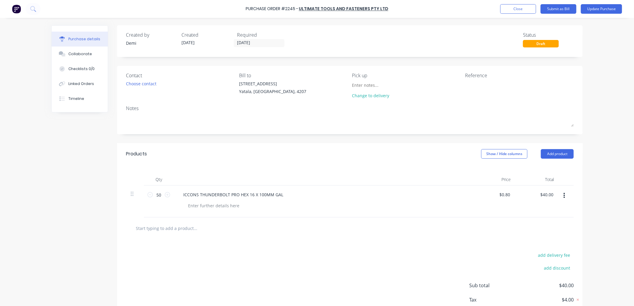
drag, startPoint x: 466, startPoint y: 87, endPoint x: 455, endPoint y: 87, distance: 11.7
click at [466, 87] on textarea at bounding box center [502, 87] width 75 height 13
type textarea "x"
type textarea "p"
type textarea "x"
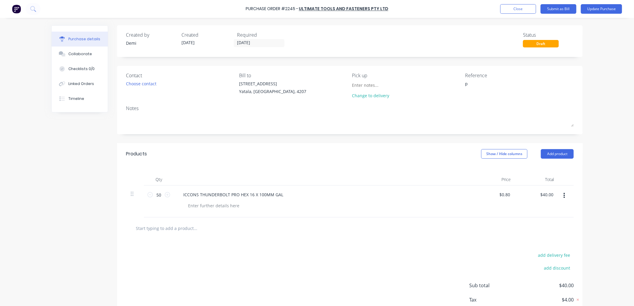
type textarea "p2"
type textarea "x"
type textarea "p22"
type textarea "x"
type textarea "p224"
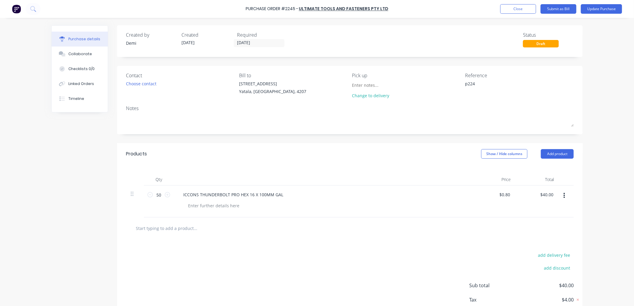
type textarea "x"
type textarea "p2245"
type textarea "x"
click at [465, 83] on textarea "p2245" at bounding box center [502, 87] width 75 height 13
type textarea "P[2245"
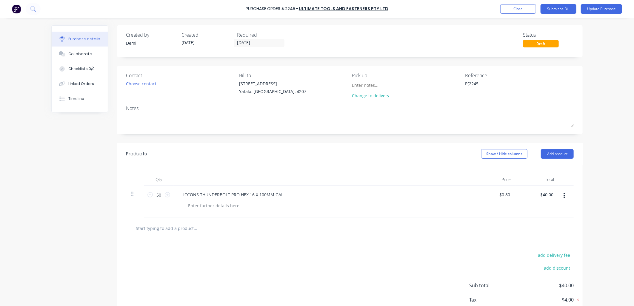
type textarea "x"
click at [503, 76] on div "Reference" at bounding box center [519, 75] width 109 height 7
click at [502, 84] on textarea "P[2245" at bounding box center [502, 87] width 75 height 13
type textarea "P[2245 -"
type textarea "x"
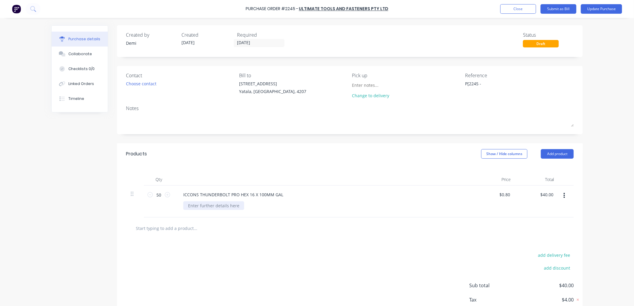
type textarea "P[2245 -"
click at [230, 206] on div at bounding box center [213, 205] width 61 height 9
type textarea "x"
click at [496, 196] on div "0.8 $0.80" at bounding box center [493, 202] width 43 height 32
type input "1"
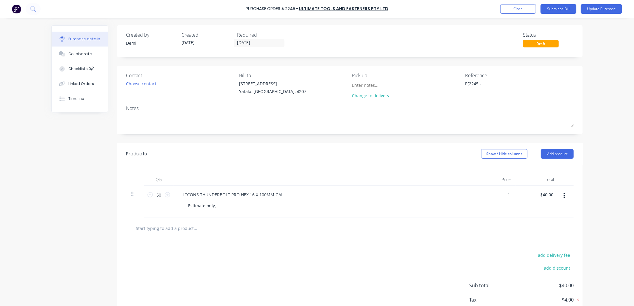
type textarea "x"
type input "$1.00"
type input "$50.00"
click at [494, 207] on div "$1.00 1" at bounding box center [493, 202] width 43 height 32
click at [496, 84] on textarea "P[2245 -" at bounding box center [502, 87] width 75 height 13
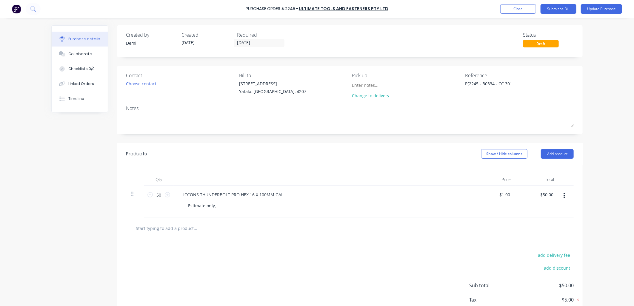
type textarea "P[2245 - B0334 - CC 301"
type textarea "x"
type textarea "P[2245 - B0334 - CC 301"
click at [588, 7] on button "Update Purchase" at bounding box center [601, 9] width 41 height 10
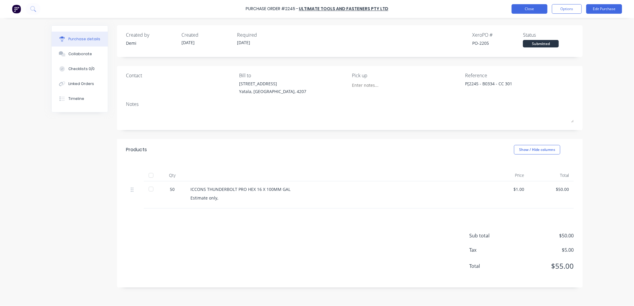
click at [528, 11] on button "Close" at bounding box center [530, 9] width 36 height 10
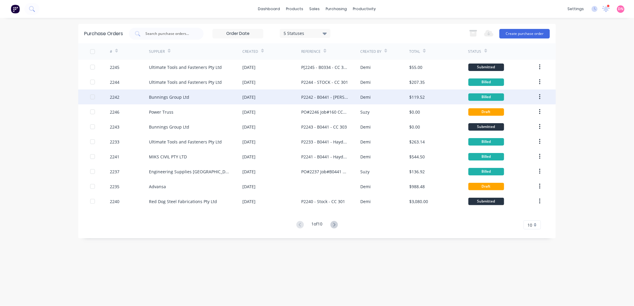
click at [421, 97] on div "$119.52" at bounding box center [417, 97] width 16 height 6
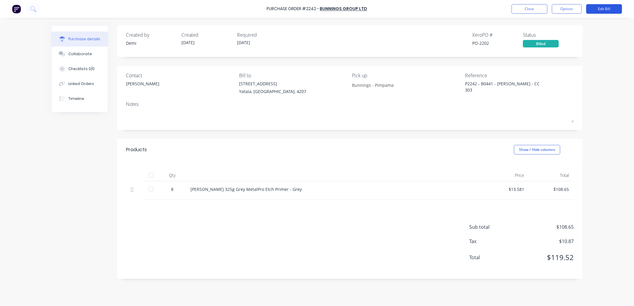
click at [598, 9] on button "Edit Bill" at bounding box center [604, 9] width 36 height 10
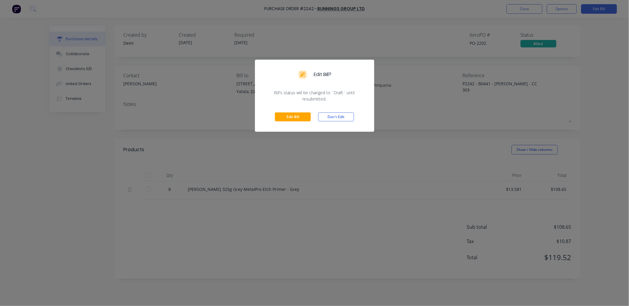
click at [400, 119] on div "Edit Bill? Bill's status will be changed to `Draft` until resubmitted. Edit Bil…" at bounding box center [314, 153] width 629 height 306
type textarea "x"
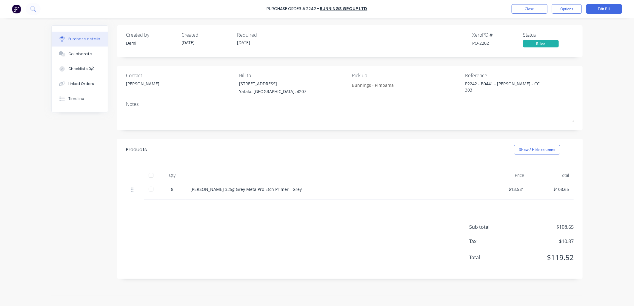
click at [586, 4] on button "Edit Bill" at bounding box center [604, 9] width 36 height 10
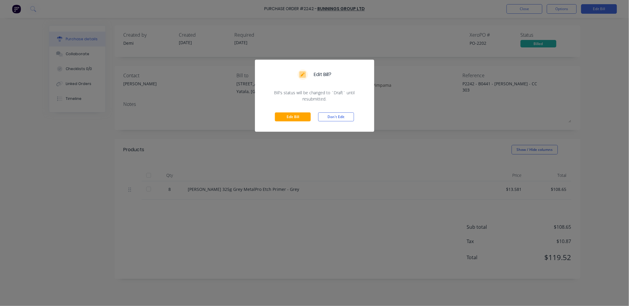
click at [433, 62] on div "Edit Bill? Bill's status will be changed to `Draft` until resubmitted. Edit Bil…" at bounding box center [314, 153] width 629 height 306
type textarea "x"
